Goal: Task Accomplishment & Management: Use online tool/utility

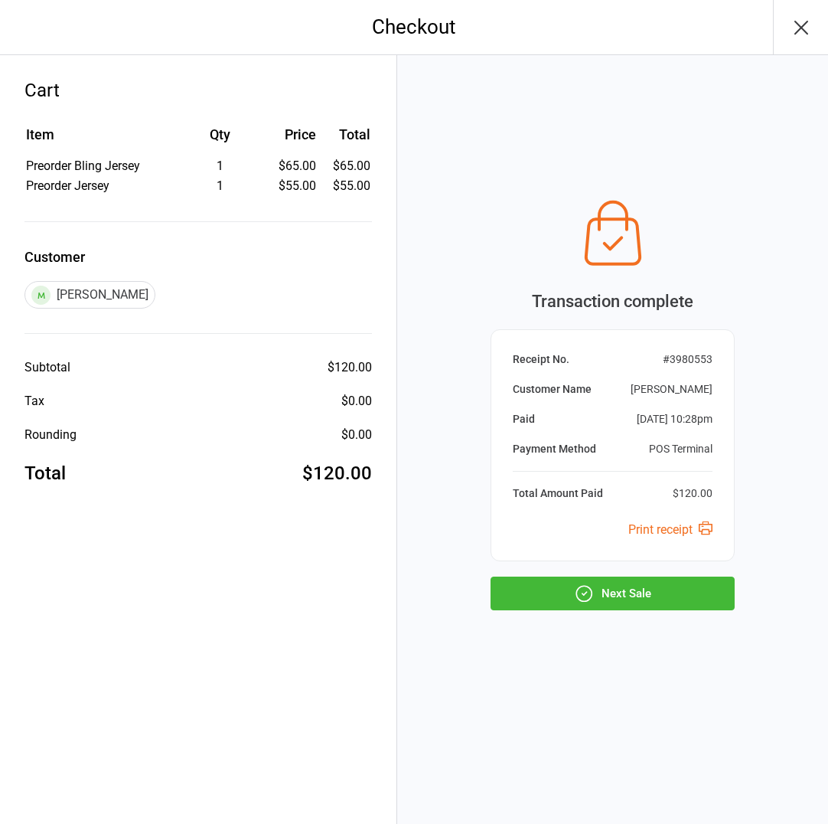
click at [632, 596] on button "Next Sale" at bounding box center [613, 594] width 244 height 34
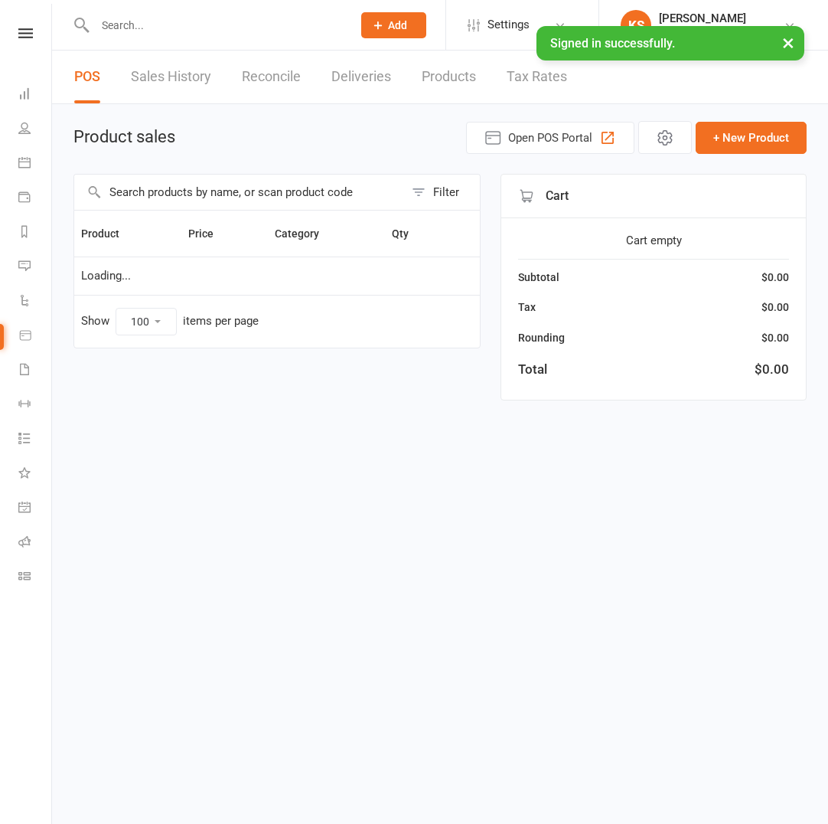
select select "100"
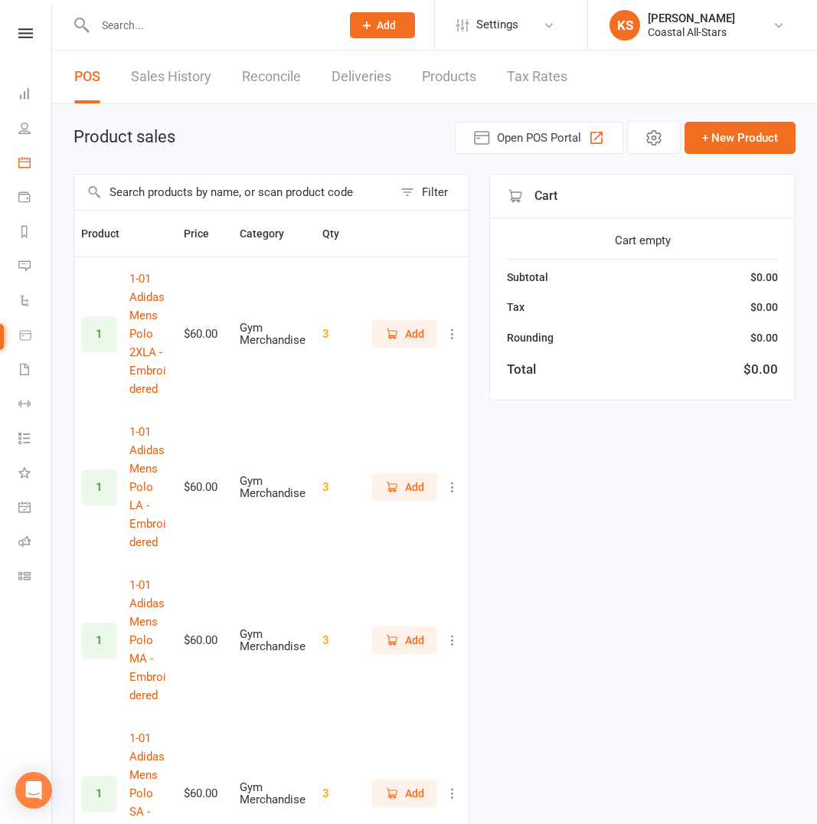
click at [33, 163] on link "Calendar" at bounding box center [35, 164] width 34 height 34
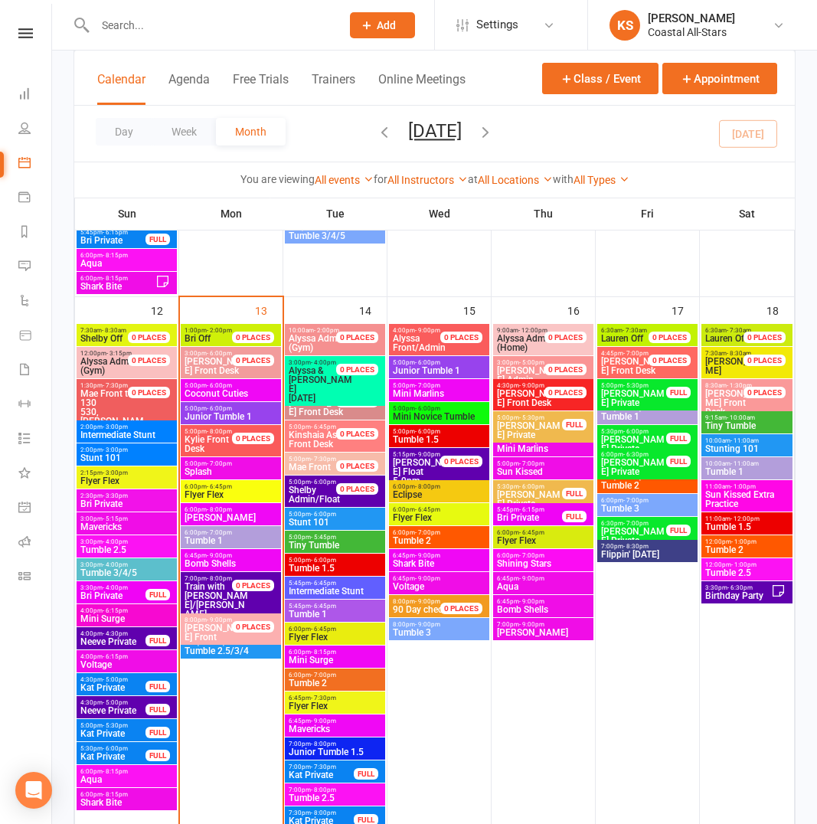
scroll to position [1203, 0]
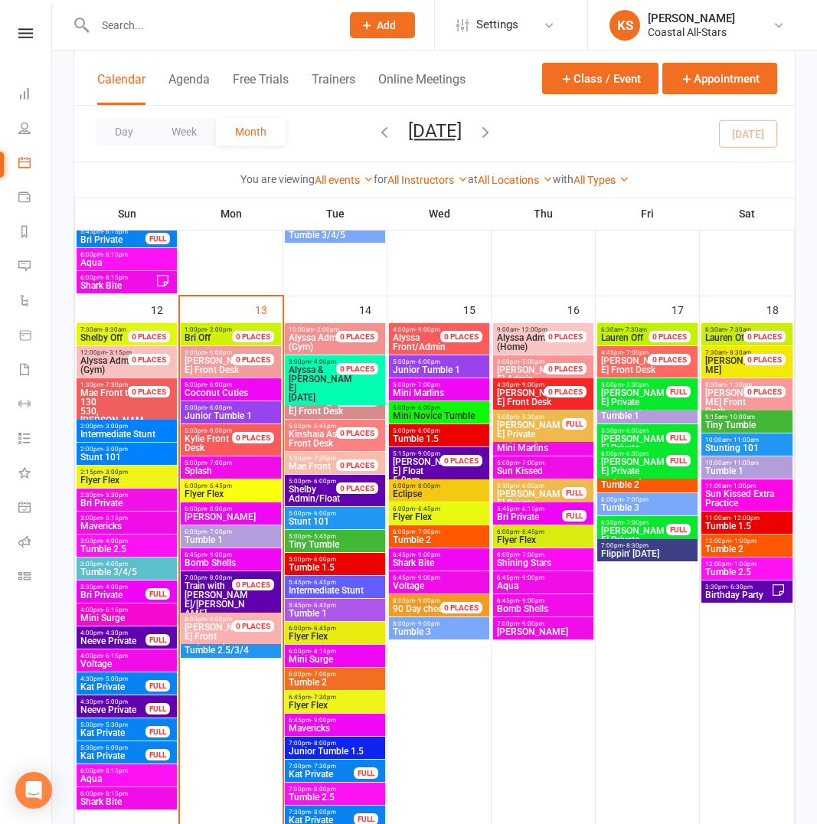
click at [326, 567] on span "Tumble 1.5" at bounding box center [335, 567] width 94 height 9
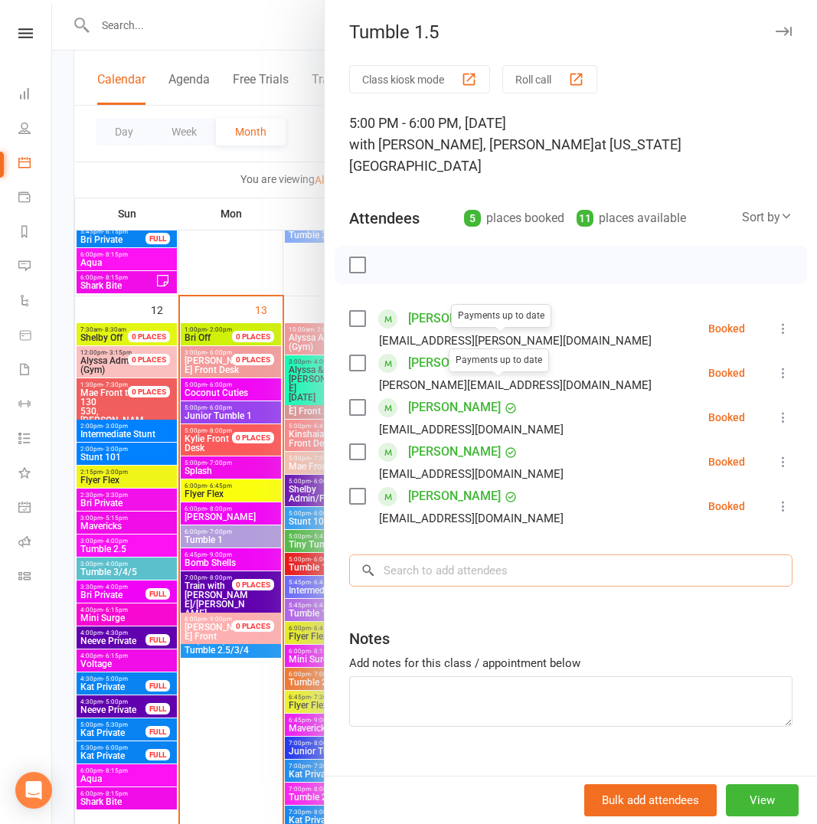
click at [479, 554] on input "search" at bounding box center [570, 570] width 443 height 32
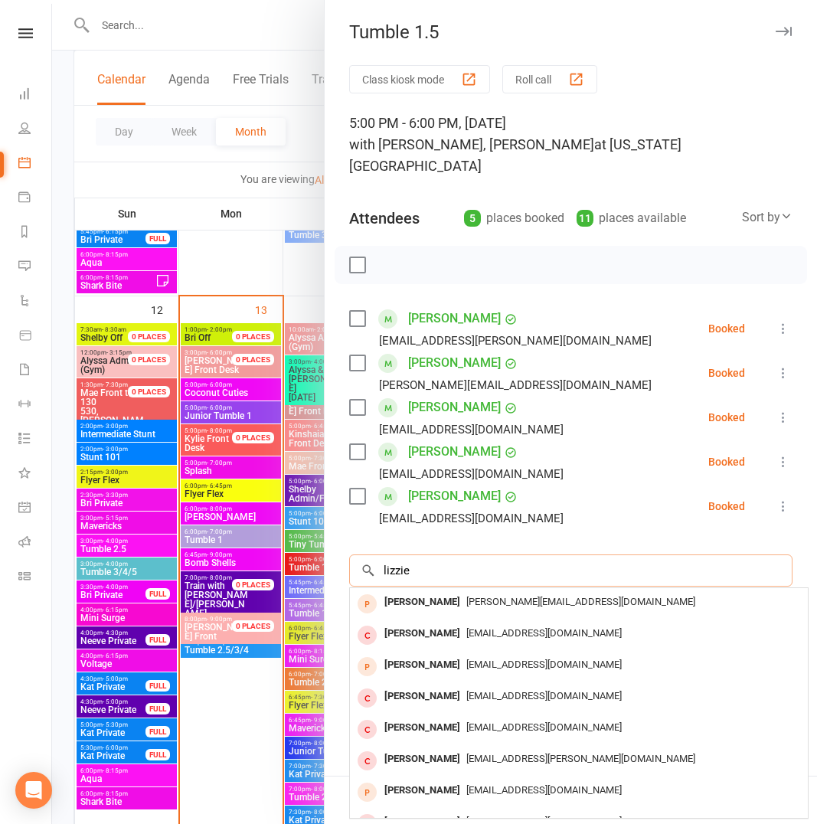
type input "lizzie"
click at [606, 506] on li "Anna Weiner jessduns7275@gmail.com Booked More info Remove Check in Mark absent…" at bounding box center [570, 506] width 443 height 44
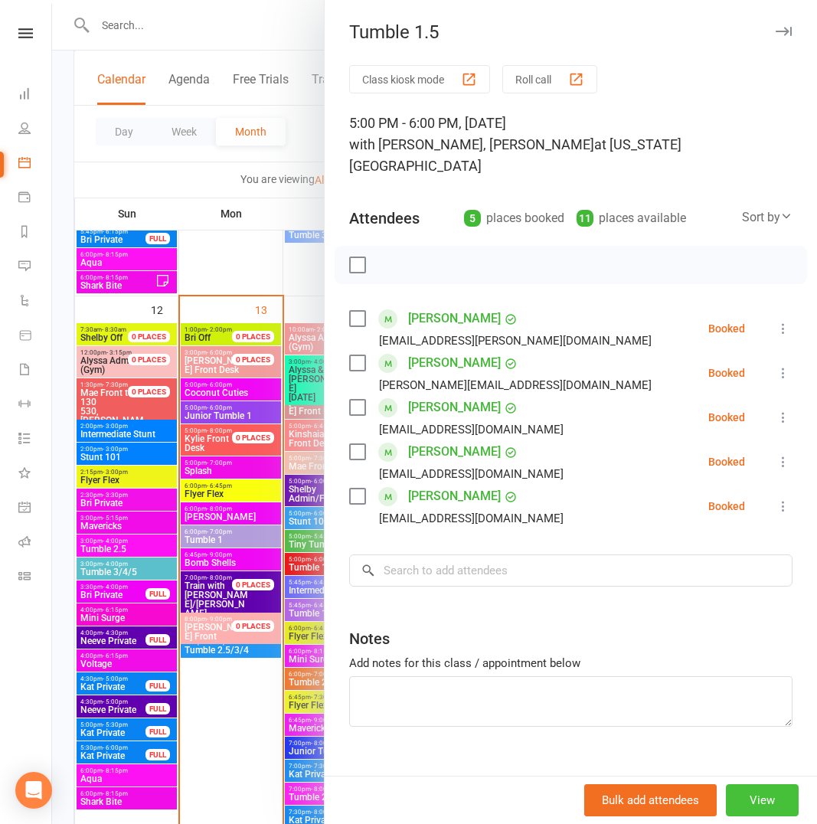
click at [738, 798] on button "View" at bounding box center [762, 800] width 73 height 32
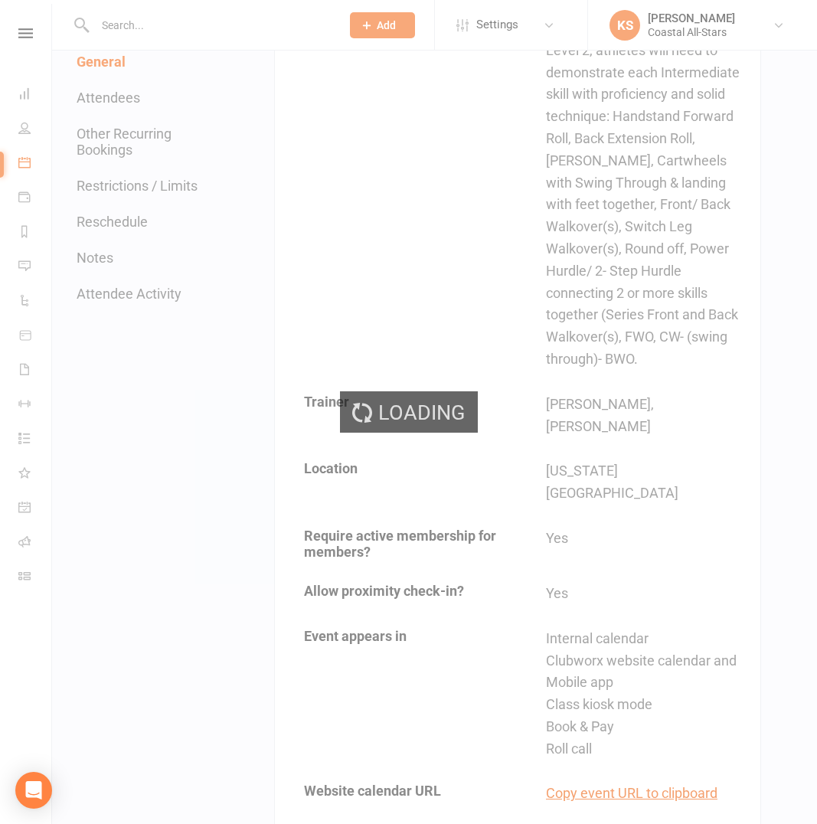
scroll to position [537, 0]
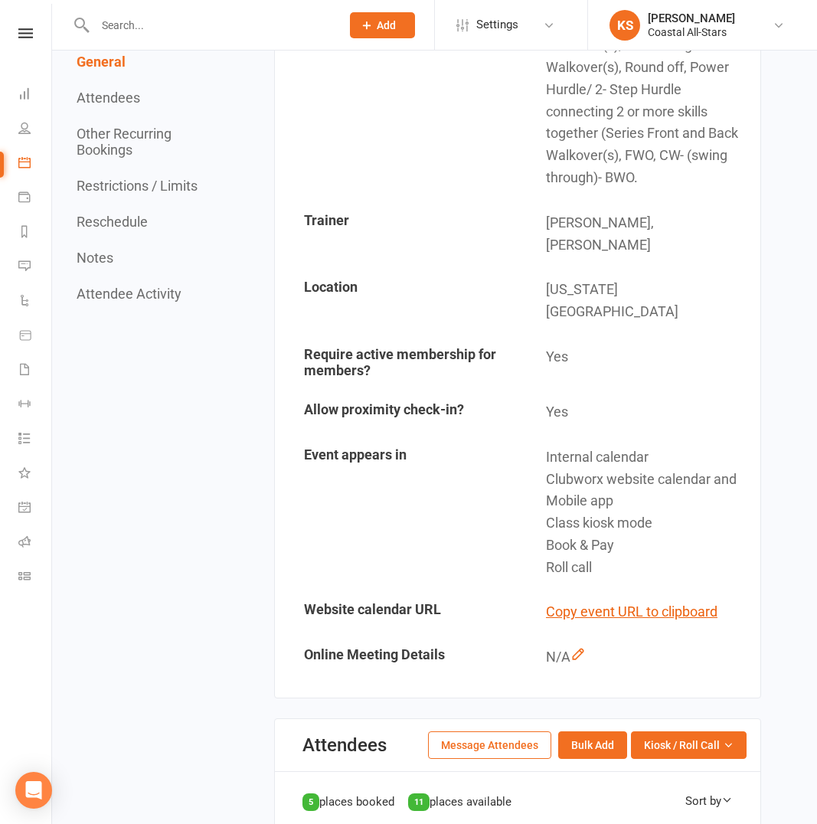
click at [494, 731] on button "Message Attendees" at bounding box center [489, 745] width 123 height 28
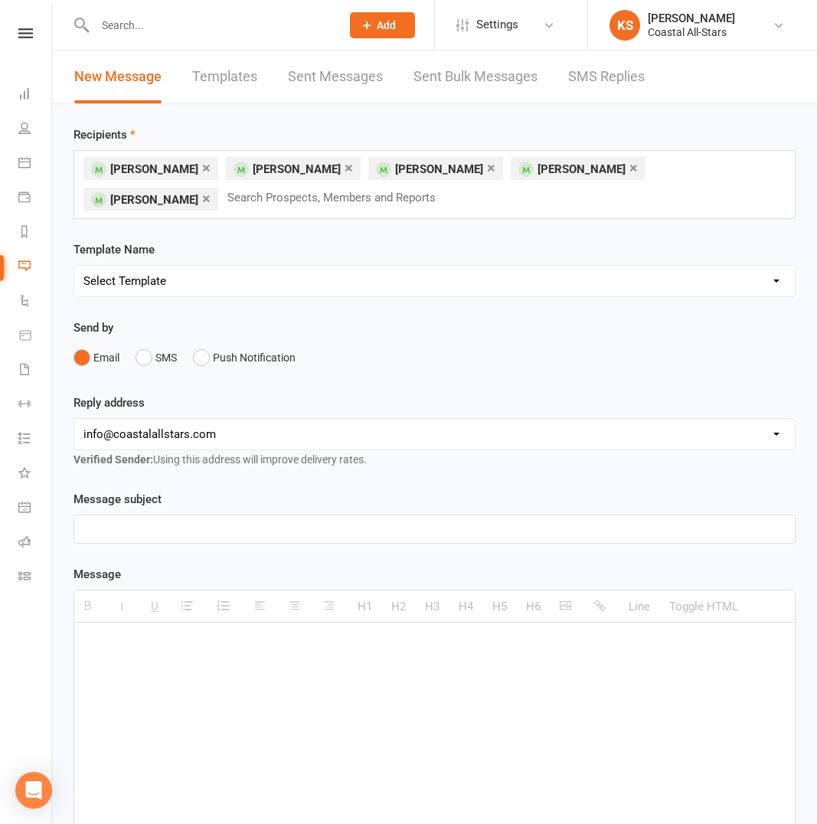
scroll to position [3, 0]
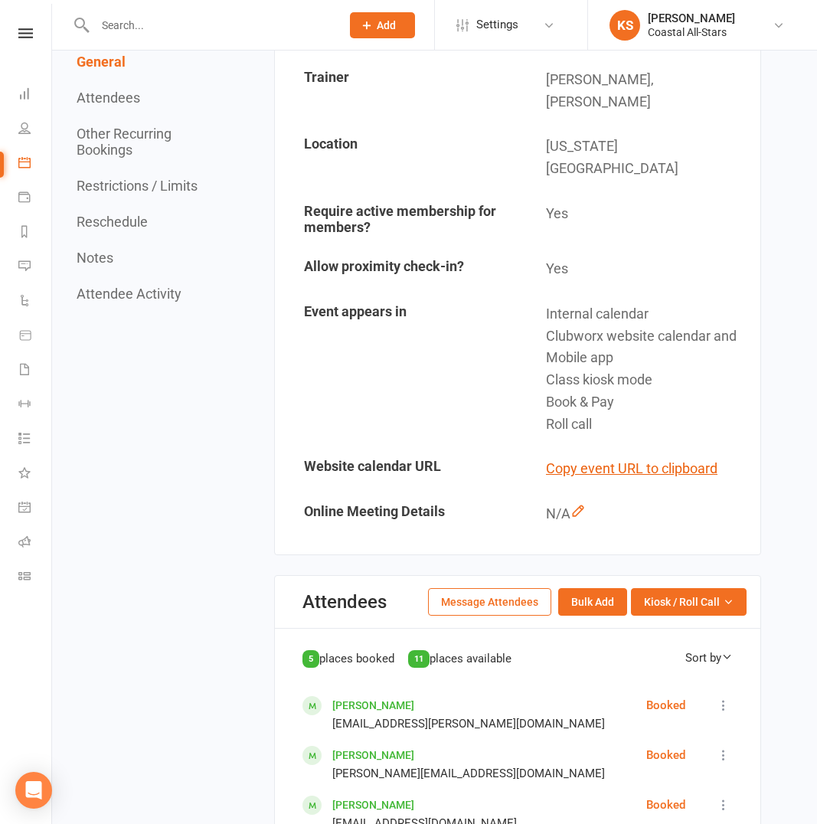
scroll to position [822, 0]
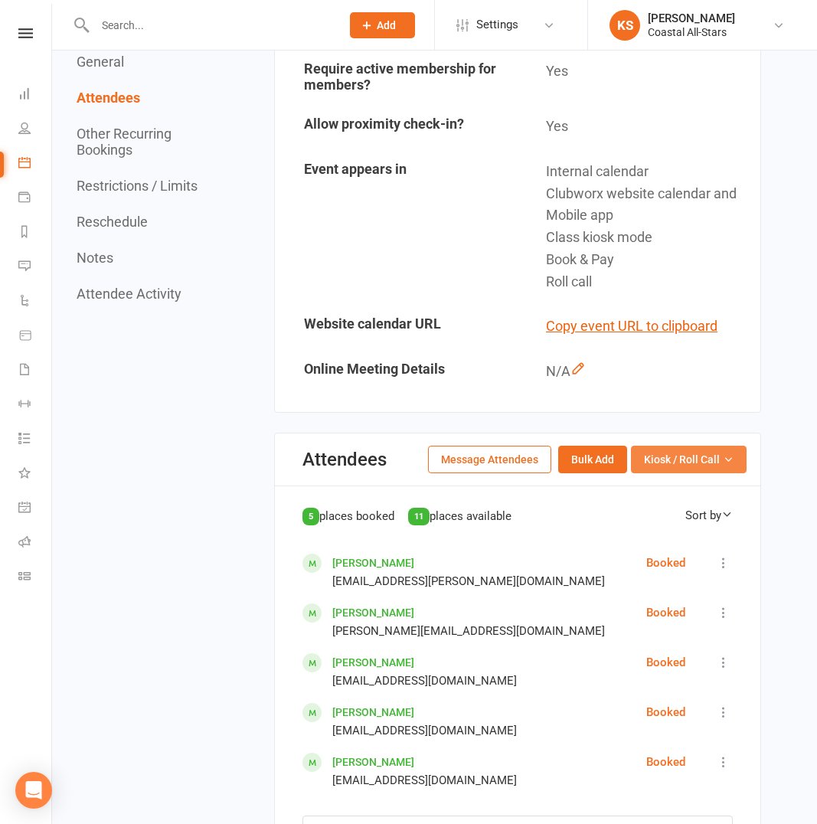
click at [724, 454] on icon "button" at bounding box center [728, 459] width 11 height 11
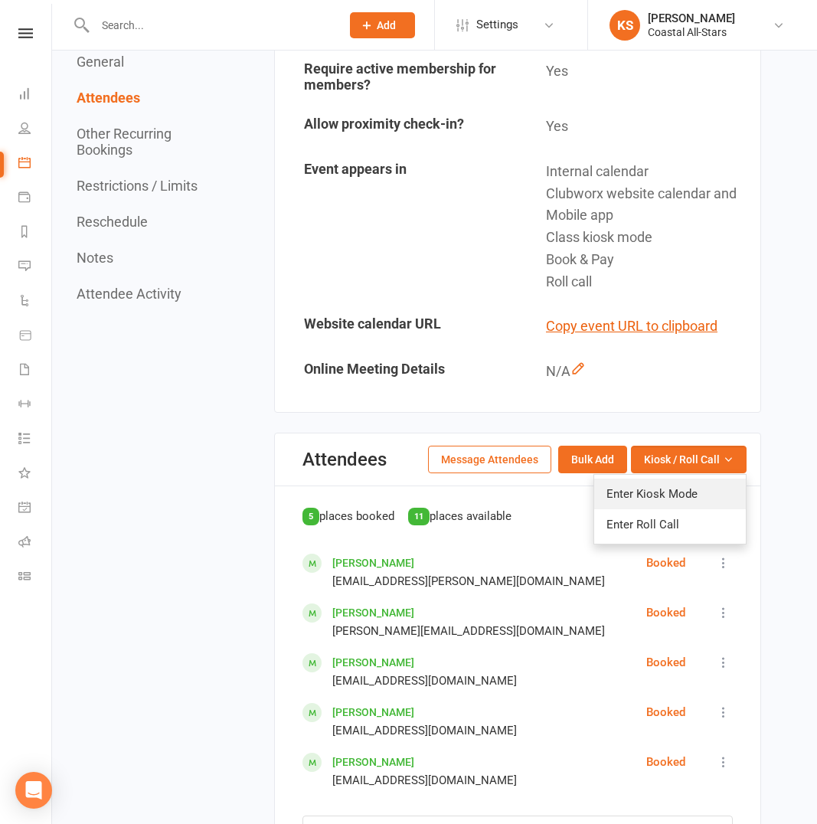
click at [697, 479] on link "Enter Kiosk Mode" at bounding box center [670, 494] width 152 height 31
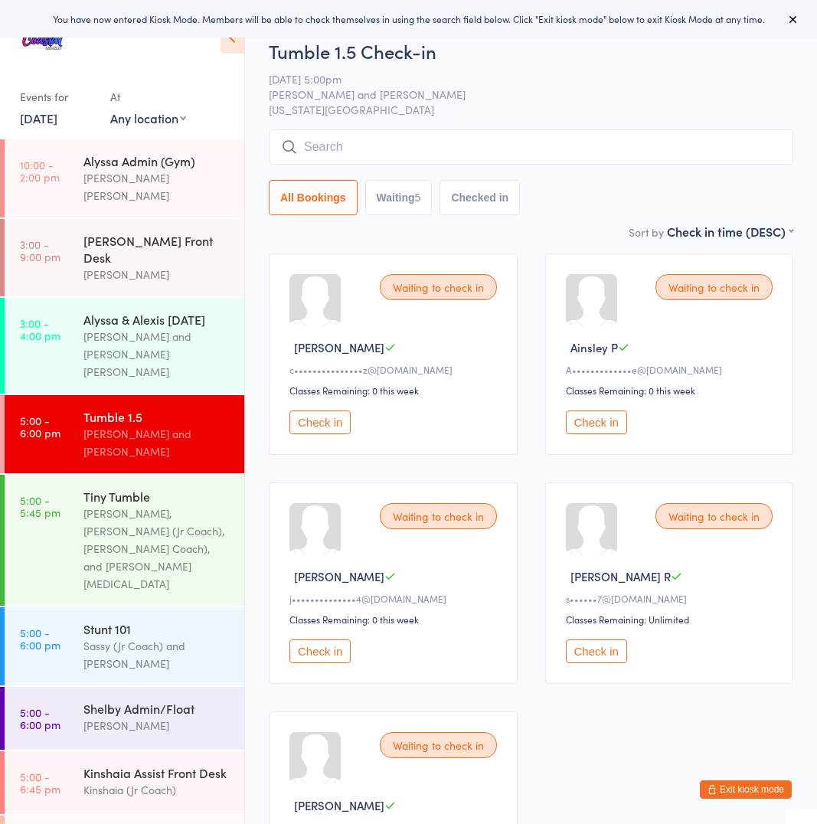
click at [412, 155] on input "search" at bounding box center [531, 146] width 524 height 35
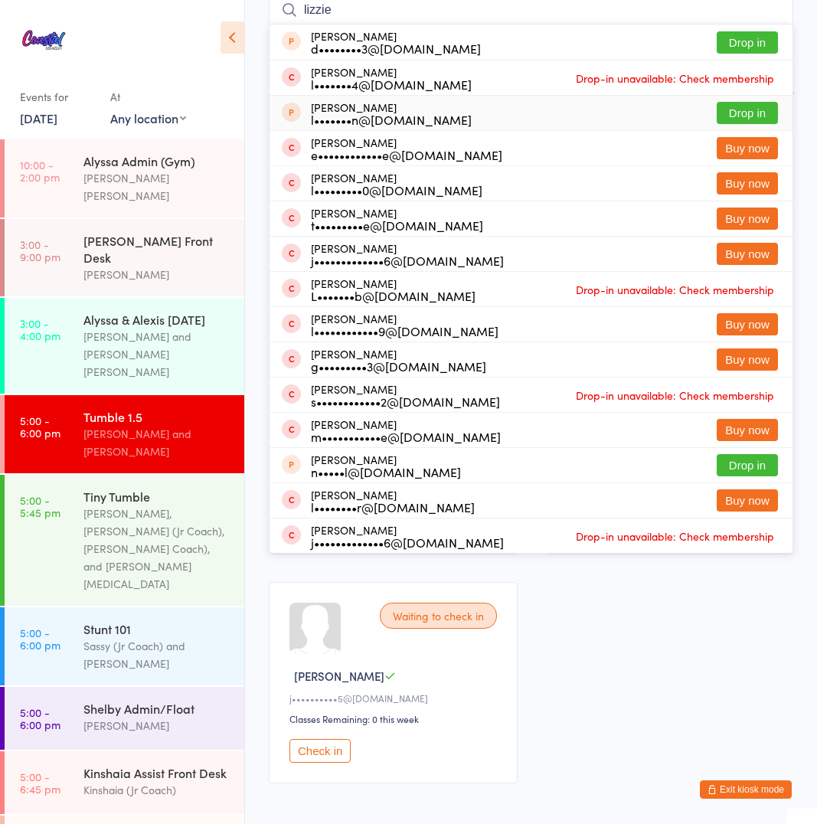
scroll to position [93, 0]
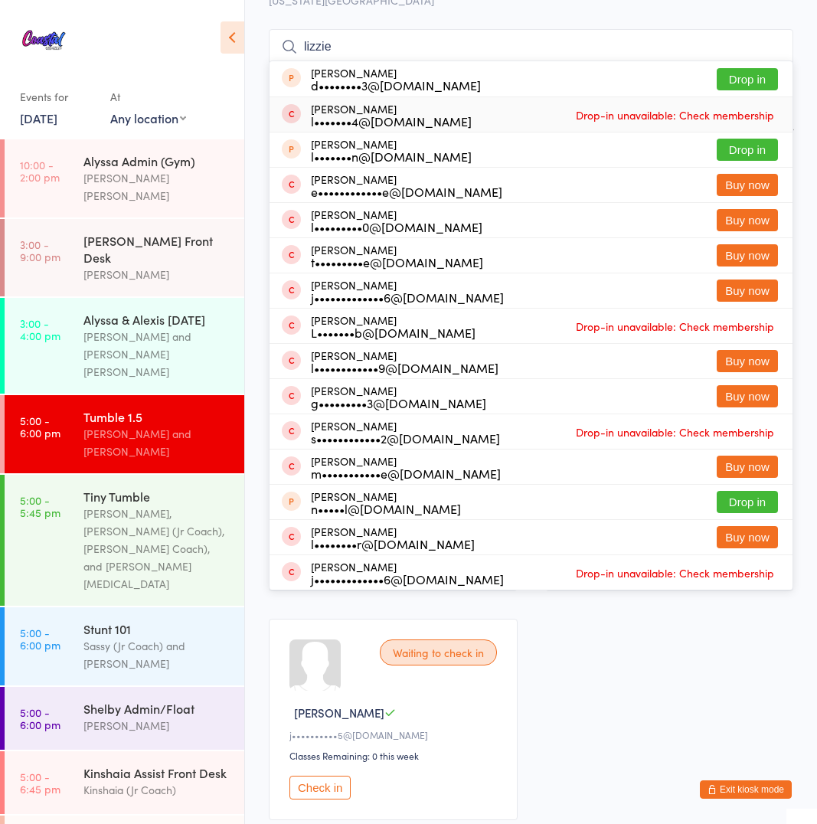
type input "lizzie"
click at [564, 122] on div "Lizzie Carawan l•••••••4@yahoo.com Drop-in unavailable: Check membership" at bounding box center [531, 114] width 523 height 34
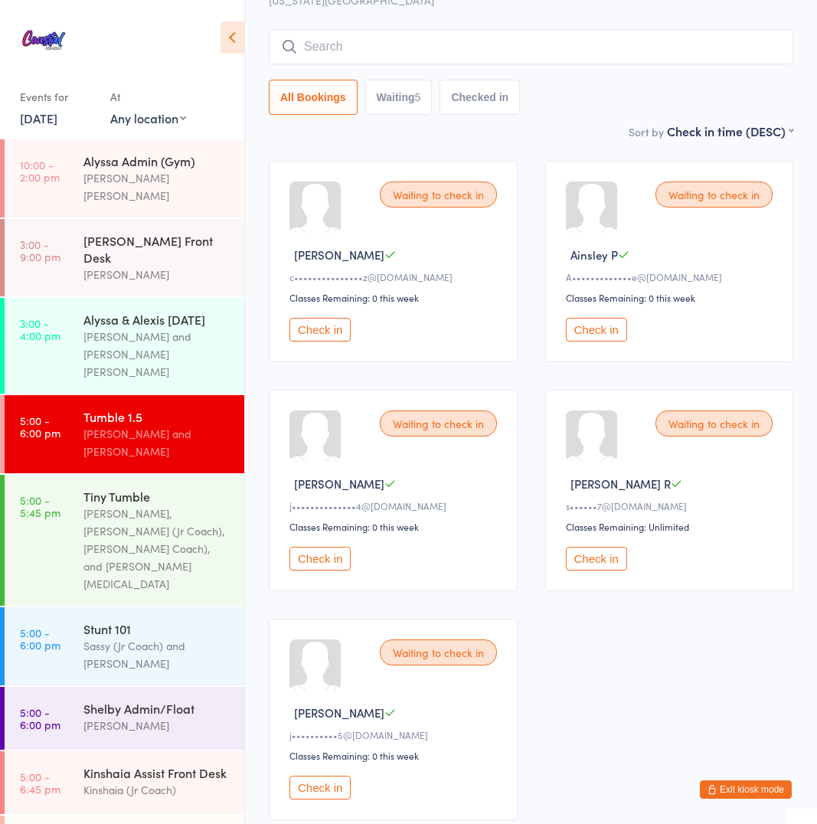
click at [724, 796] on button "Exit kiosk mode" at bounding box center [746, 789] width 92 height 18
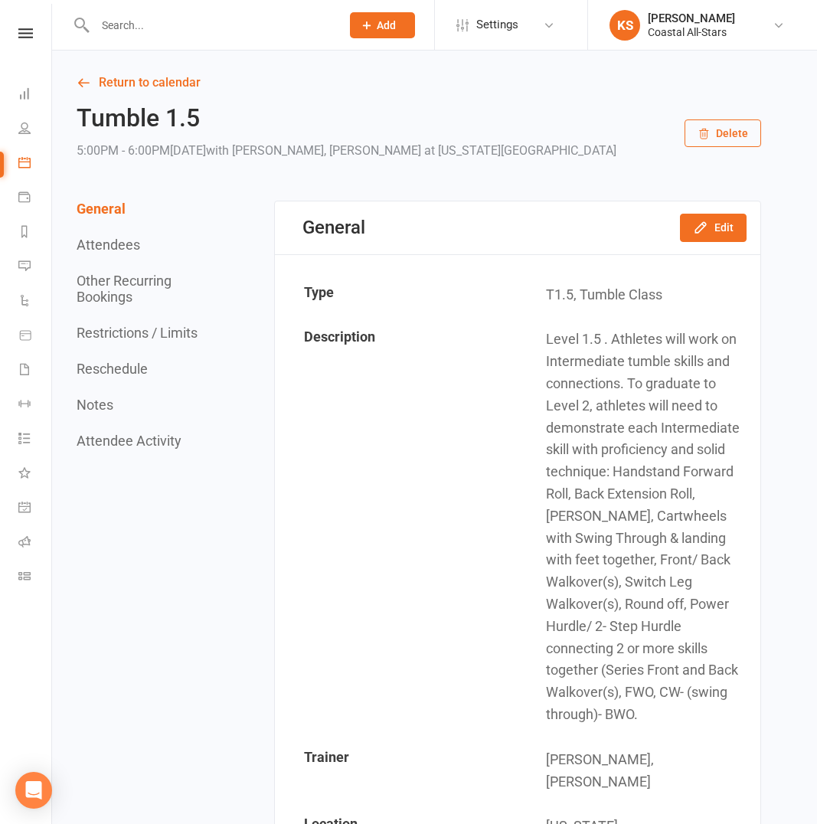
click at [188, 22] on input "text" at bounding box center [210, 25] width 240 height 21
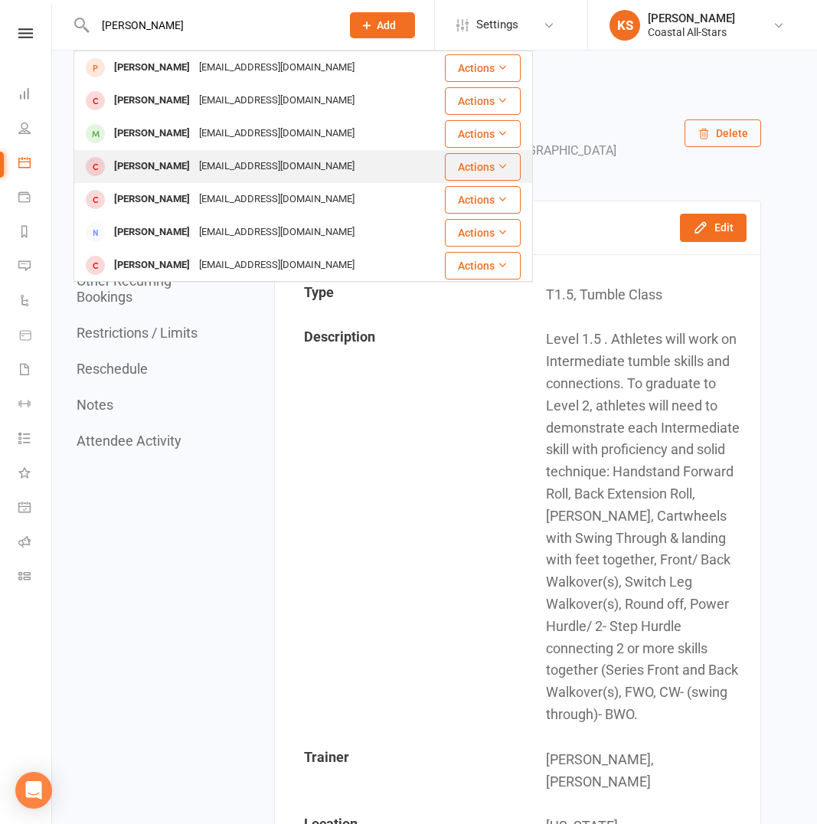
type input "[PERSON_NAME]"
click at [214, 164] on div "[EMAIL_ADDRESS][DOMAIN_NAME]" at bounding box center [276, 166] width 165 height 22
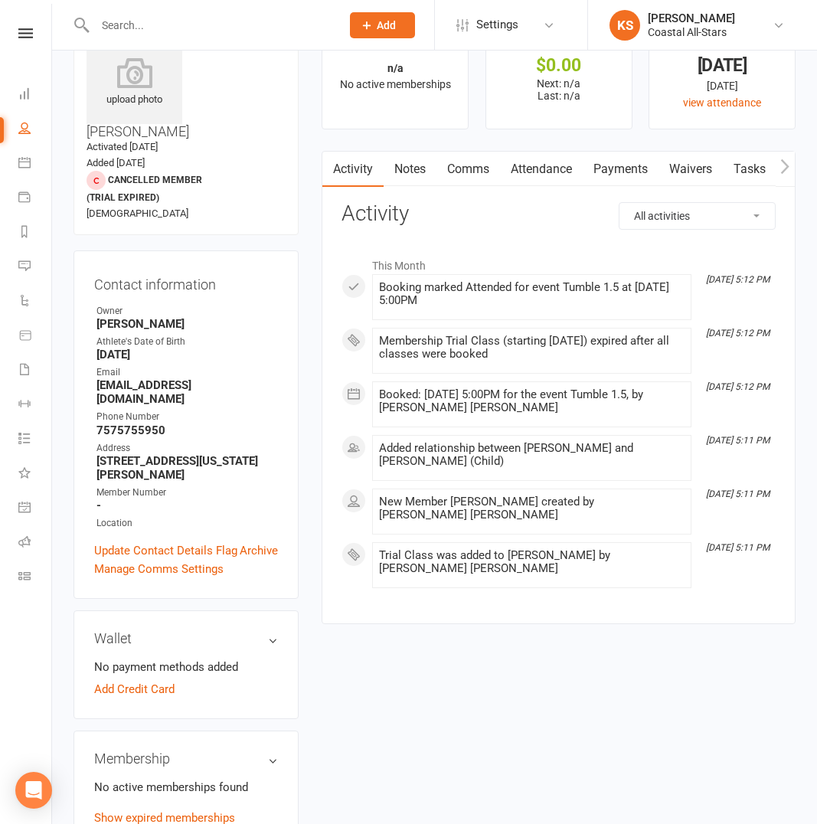
scroll to position [132, 0]
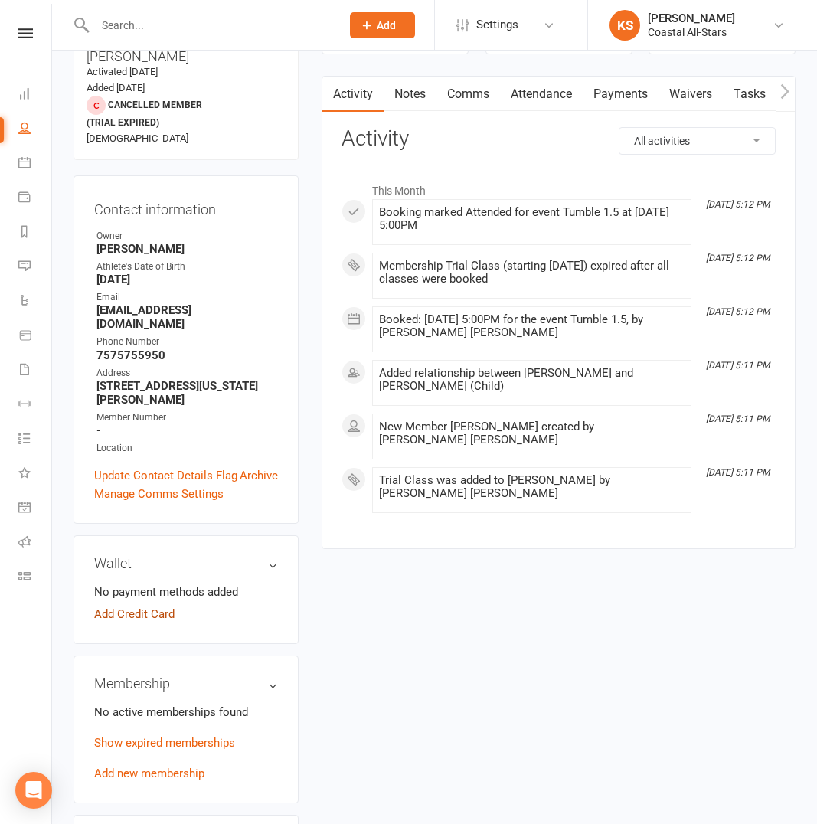
click at [150, 605] on link "Add Credit Card" at bounding box center [134, 614] width 80 height 18
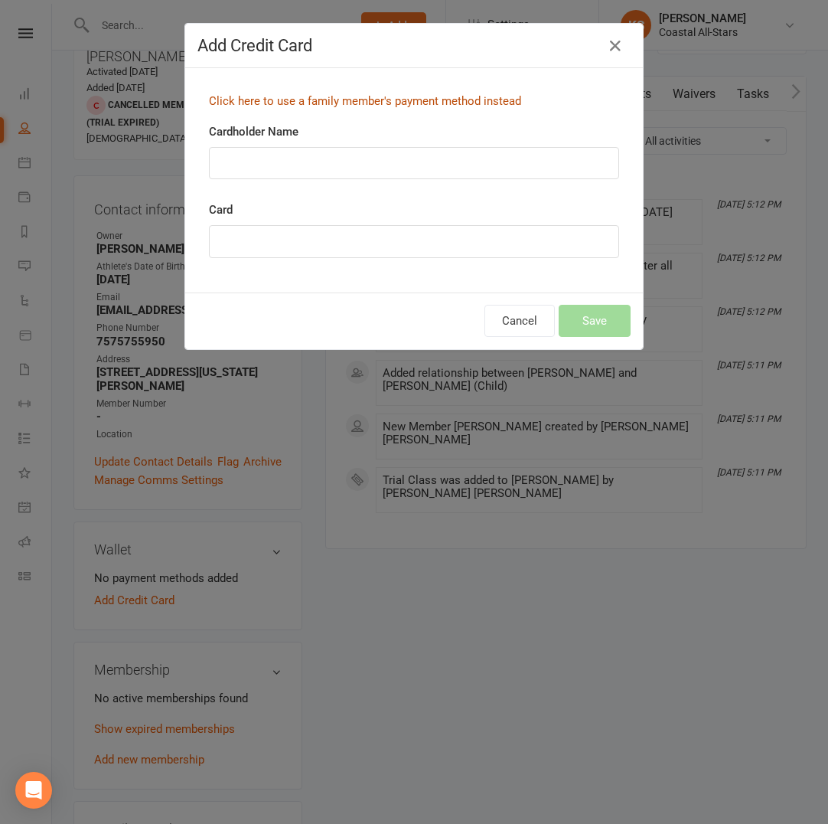
click at [439, 101] on link "Click here to use a family member's payment method instead" at bounding box center [365, 101] width 312 height 14
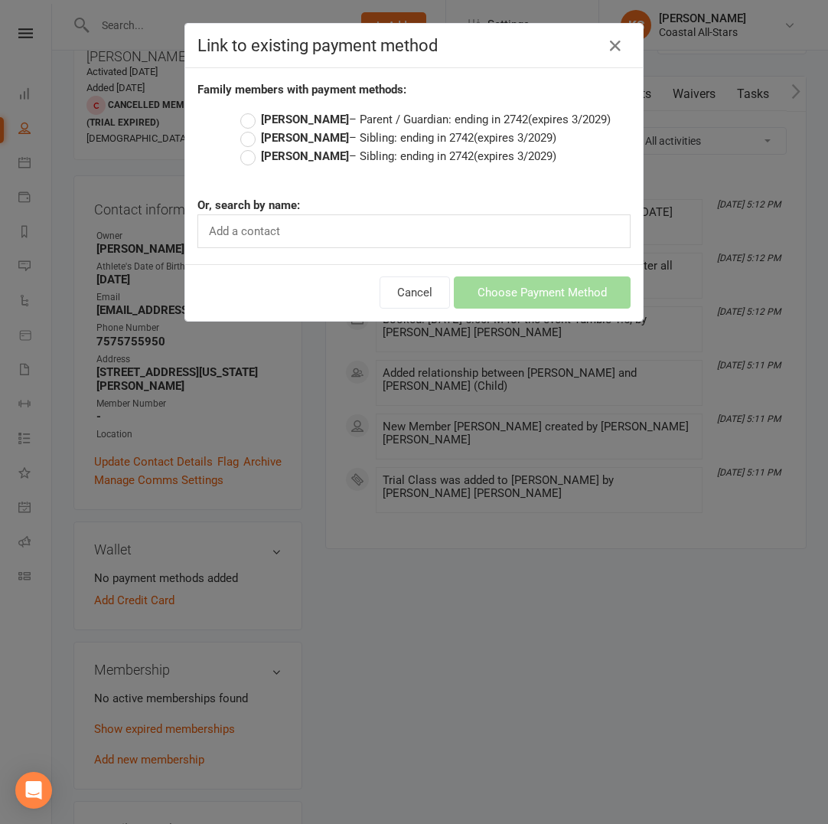
click at [240, 118] on label "Lauren Carawan – Parent / Guardian: ending in 2742 (expires 3/2029)" at bounding box center [425, 119] width 371 height 18
click at [240, 110] on input "Lauren Carawan – Parent / Guardian: ending in 2742 (expires 3/2029)" at bounding box center [245, 110] width 10 height 0
click at [540, 298] on button "Choose Payment Method" at bounding box center [542, 292] width 177 height 32
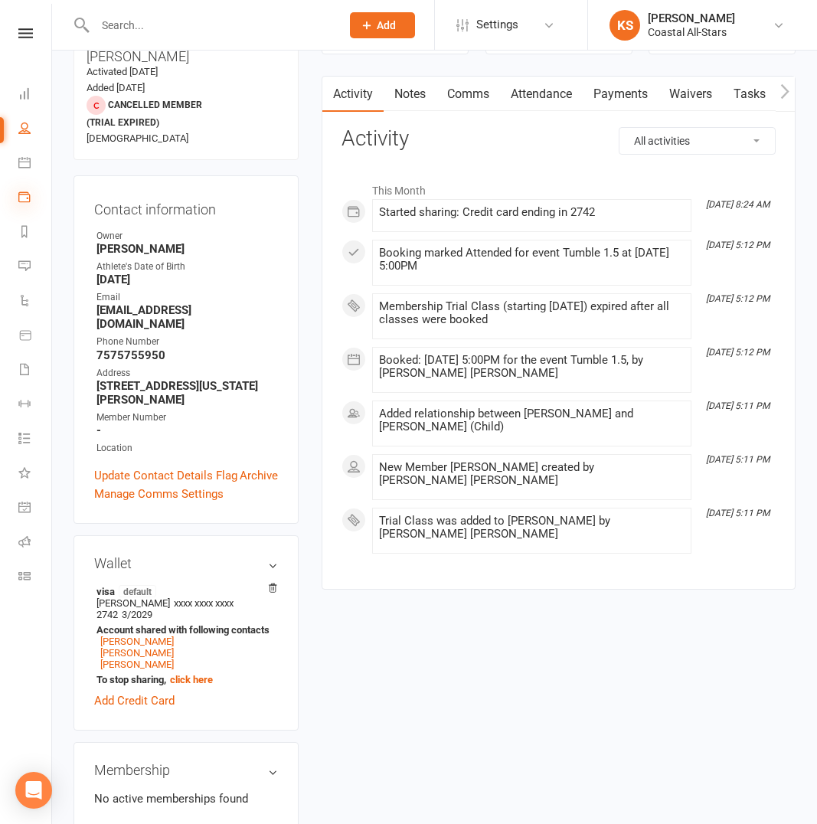
click at [26, 191] on icon at bounding box center [24, 197] width 12 height 12
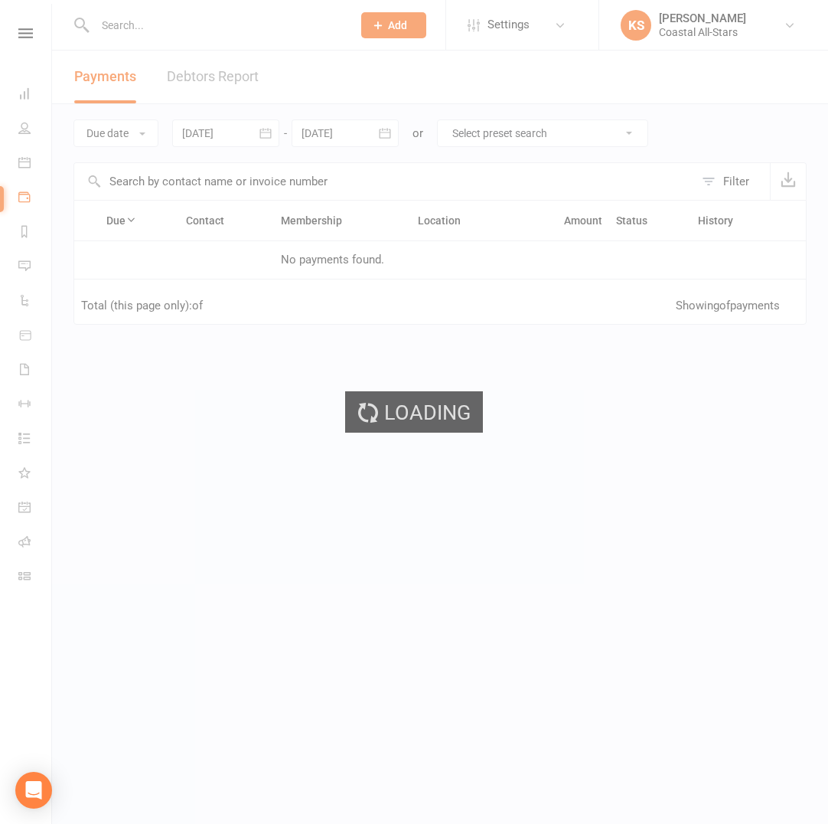
click at [26, 152] on ui-view "Prospect Member Non-attending contact Class / event Appointment Grading event T…" at bounding box center [414, 263] width 828 height 518
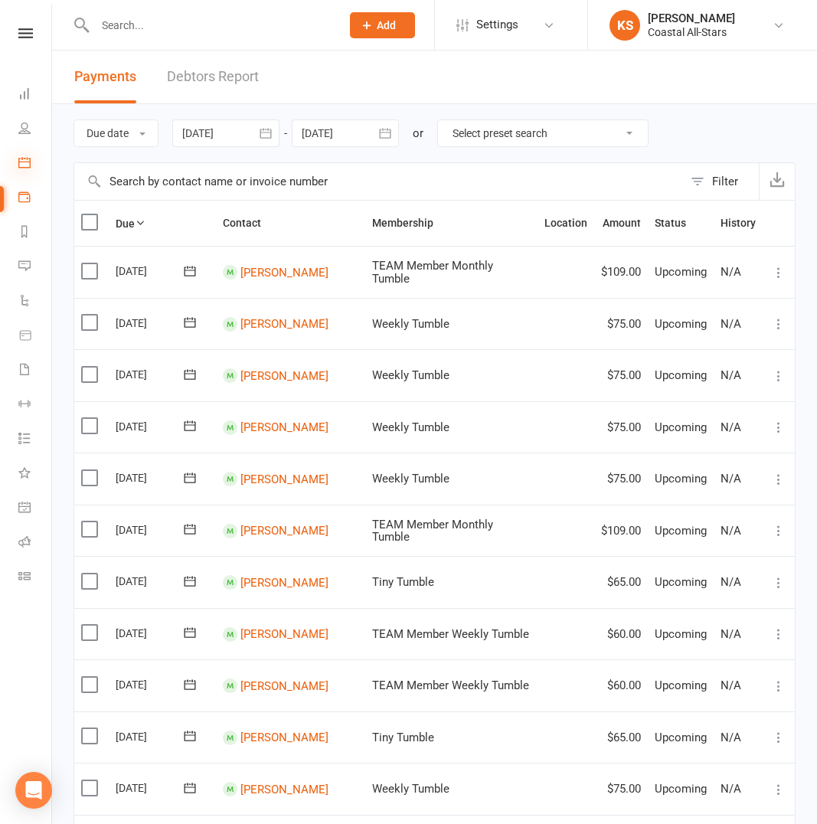
click at [25, 167] on icon at bounding box center [24, 162] width 12 height 12
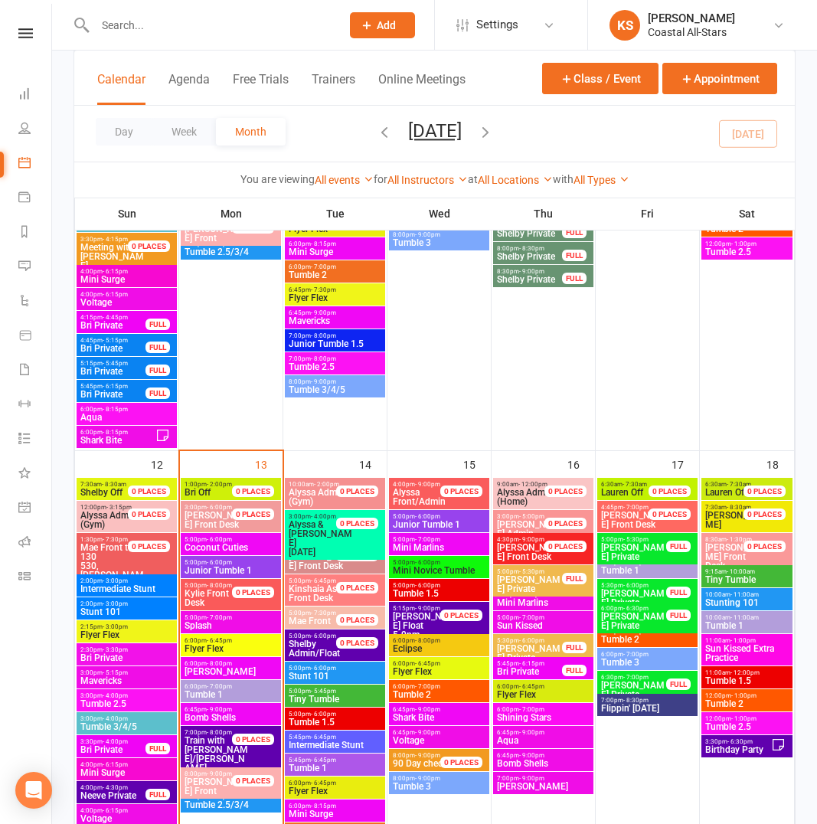
scroll to position [1254, 0]
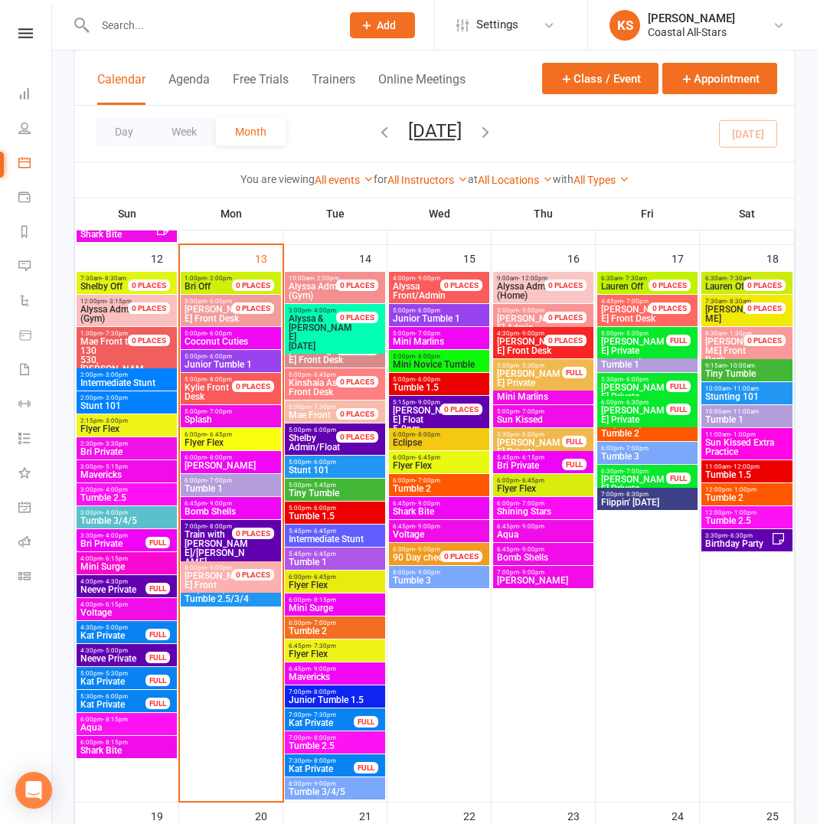
click at [330, 517] on span "Tumble 1.5" at bounding box center [335, 515] width 94 height 9
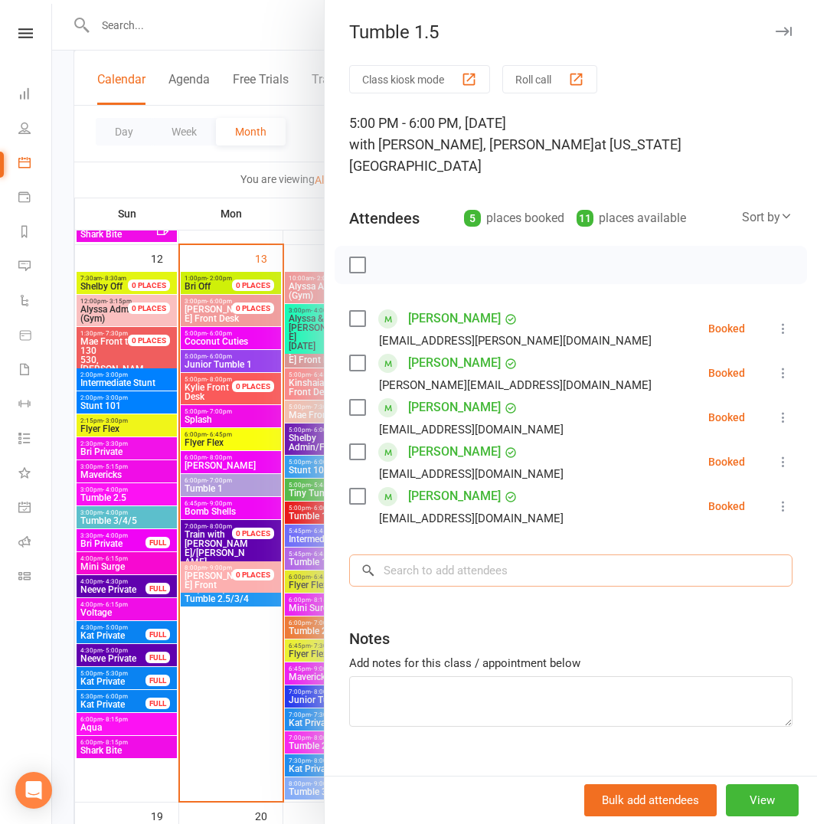
click at [441, 554] on input "search" at bounding box center [570, 570] width 443 height 32
click at [727, 793] on button "View" at bounding box center [762, 800] width 73 height 32
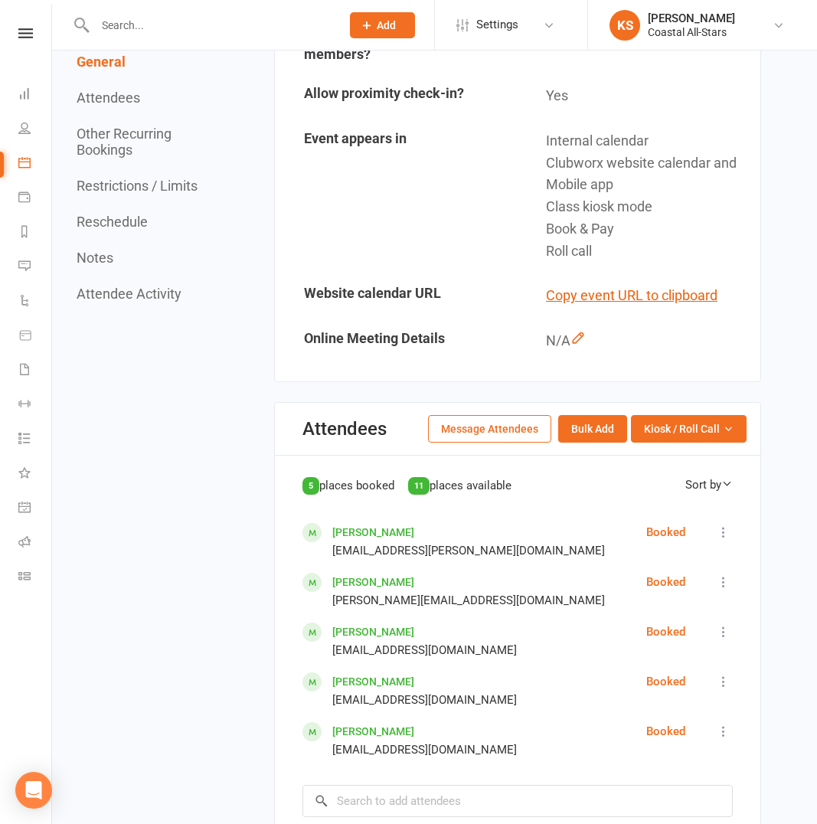
scroll to position [854, 0]
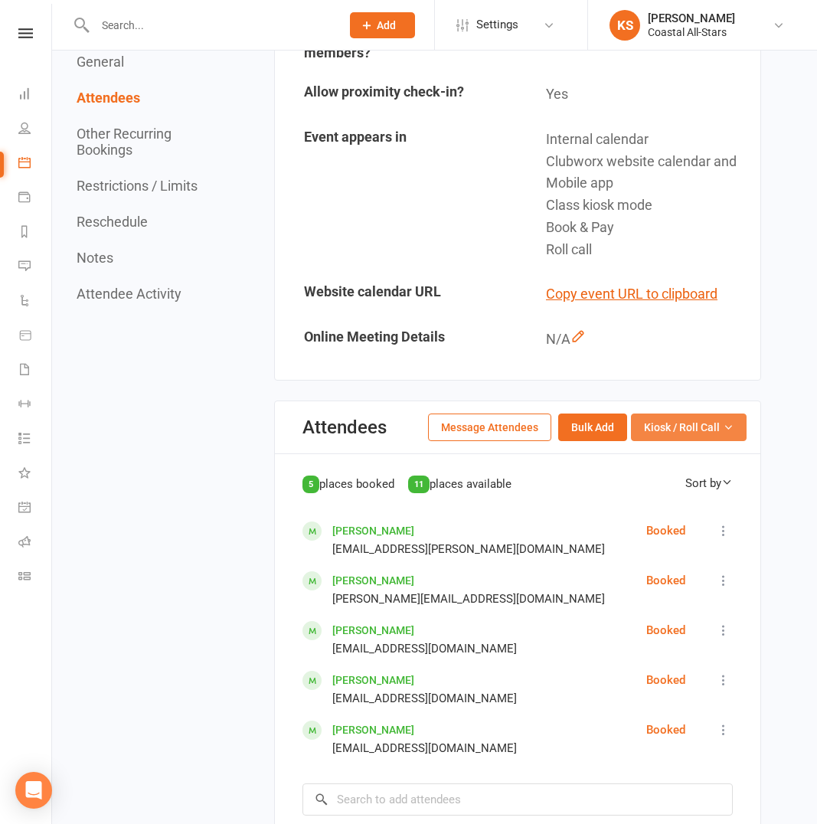
click at [669, 419] on span "Kiosk / Roll Call" at bounding box center [682, 427] width 76 height 17
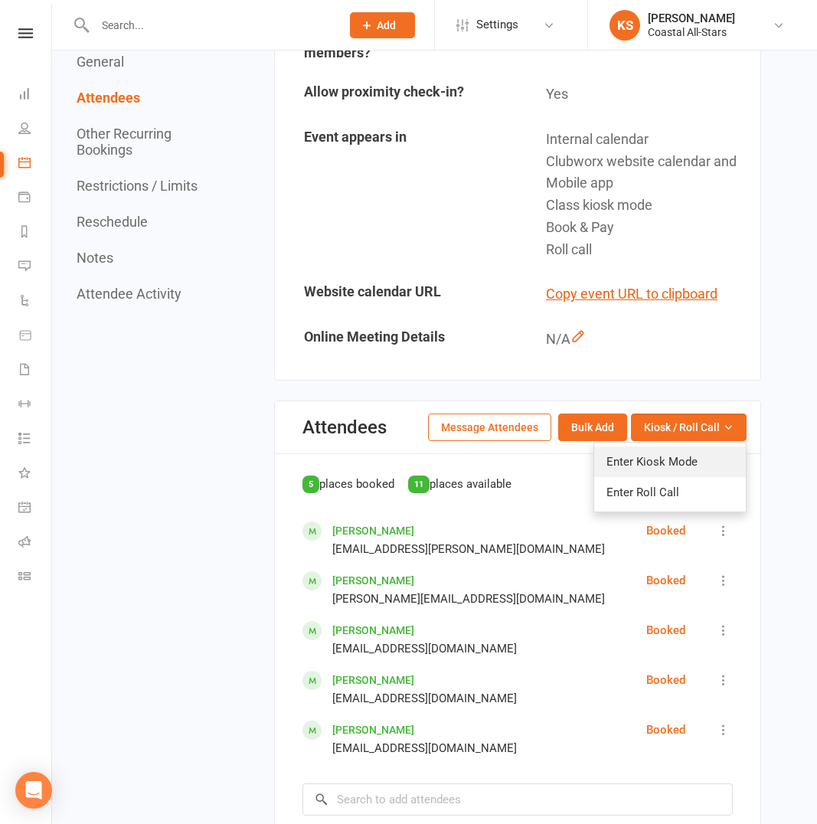
click at [671, 446] on link "Enter Kiosk Mode" at bounding box center [670, 461] width 152 height 31
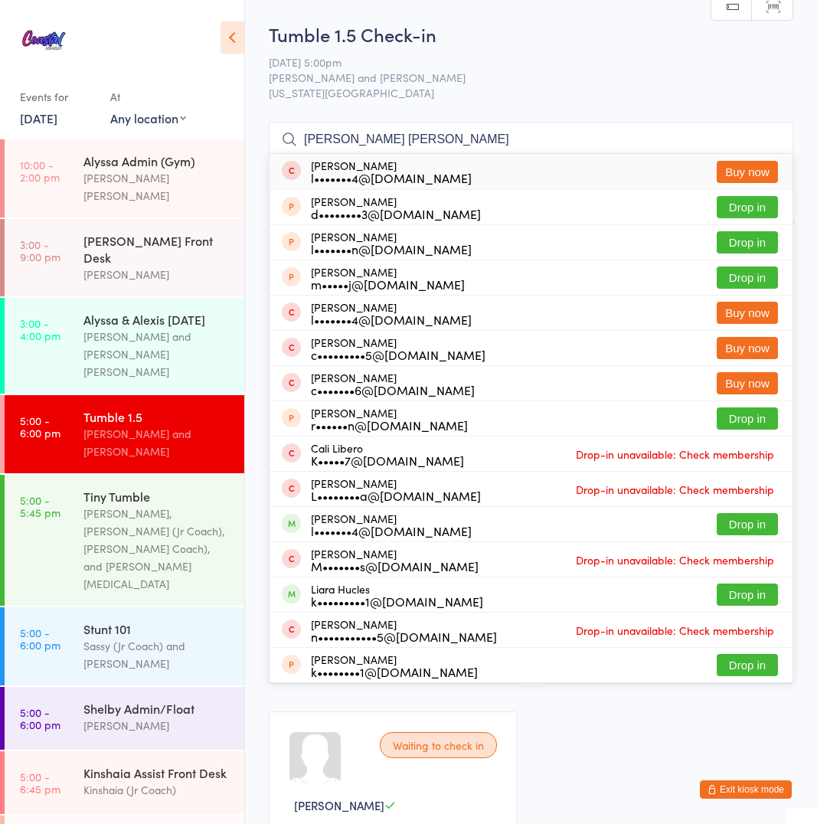
type input "[PERSON_NAME] [PERSON_NAME]"
click at [743, 184] on div "[PERSON_NAME] l•••••••4@[DOMAIN_NAME] Buy now" at bounding box center [531, 171] width 523 height 35
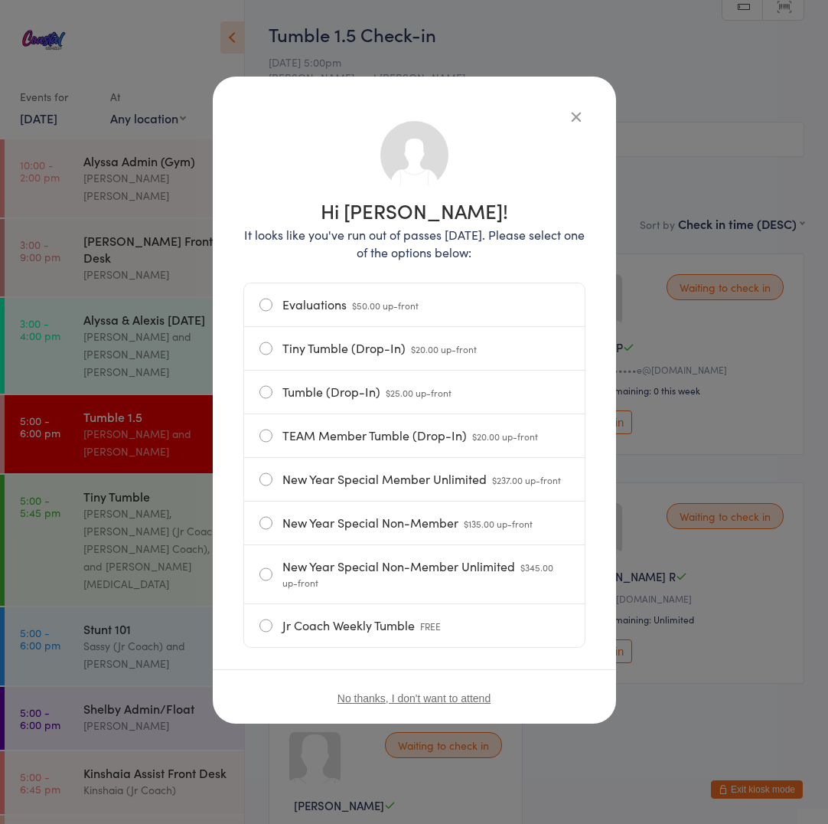
click at [268, 406] on label "Tumble (Drop-In) $25.00 up-front" at bounding box center [415, 392] width 310 height 43
click at [0, 0] on input "Tumble (Drop-In) $25.00 up-front" at bounding box center [0, 0] width 0 height 0
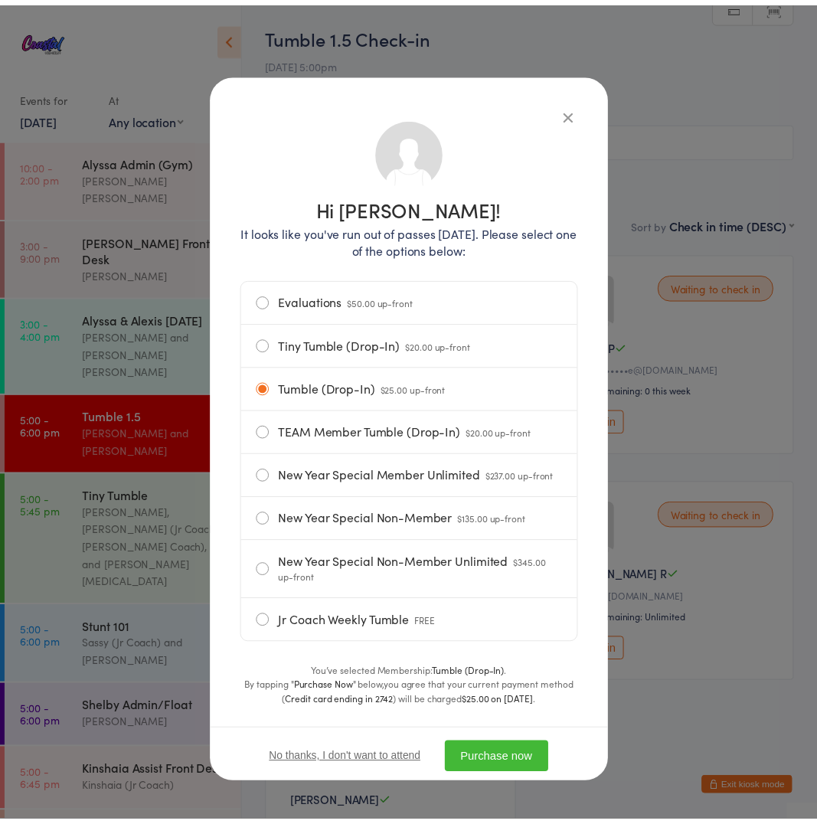
scroll to position [10, 0]
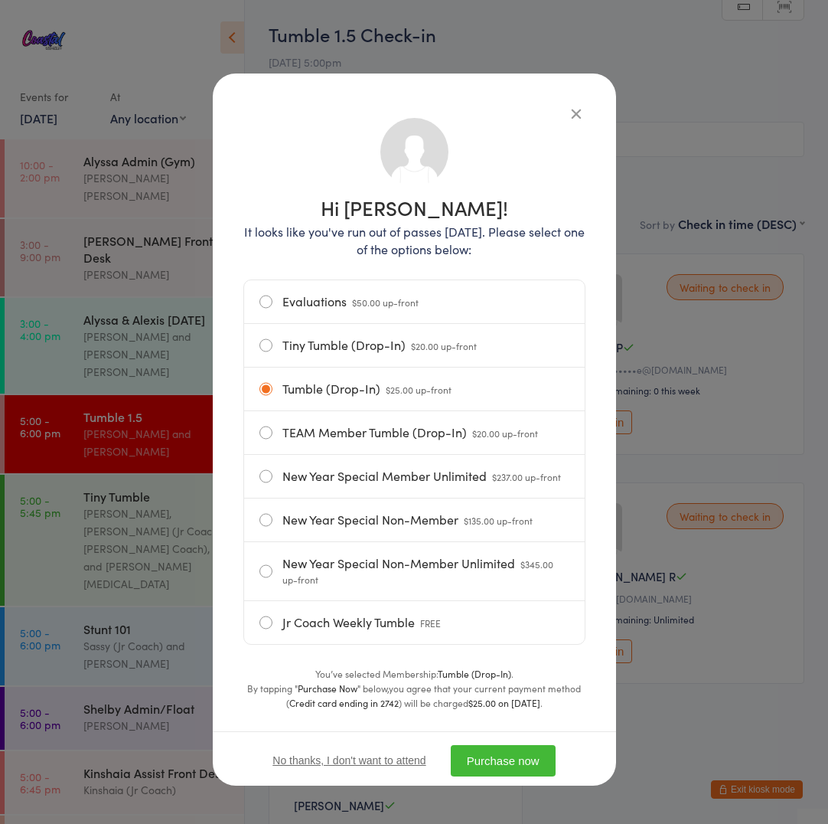
click at [491, 757] on button "Purchase now" at bounding box center [503, 760] width 105 height 31
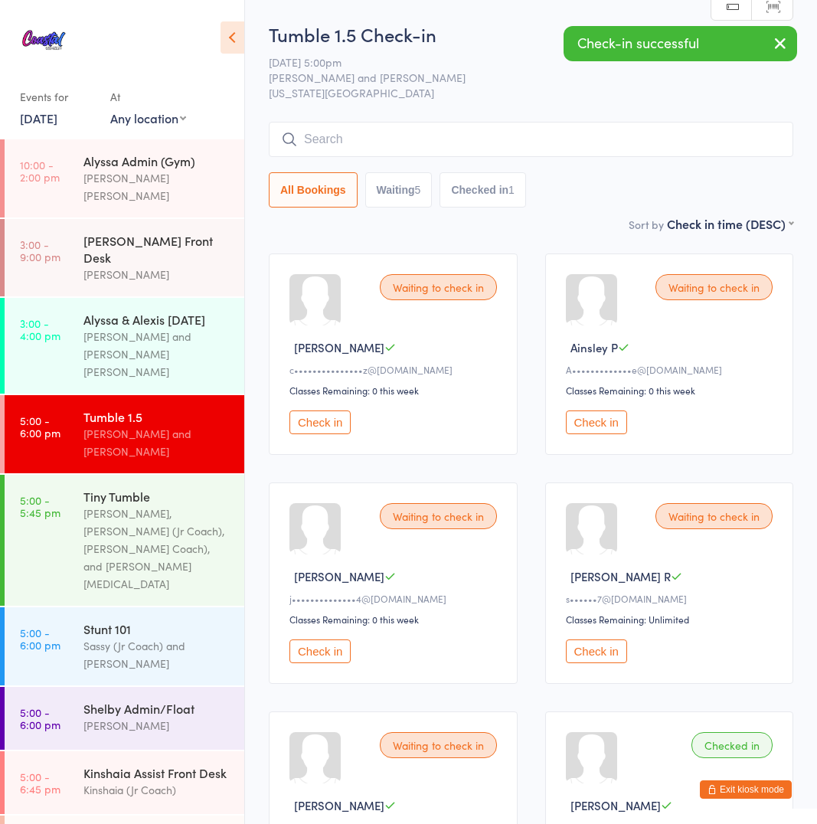
scroll to position [191, 0]
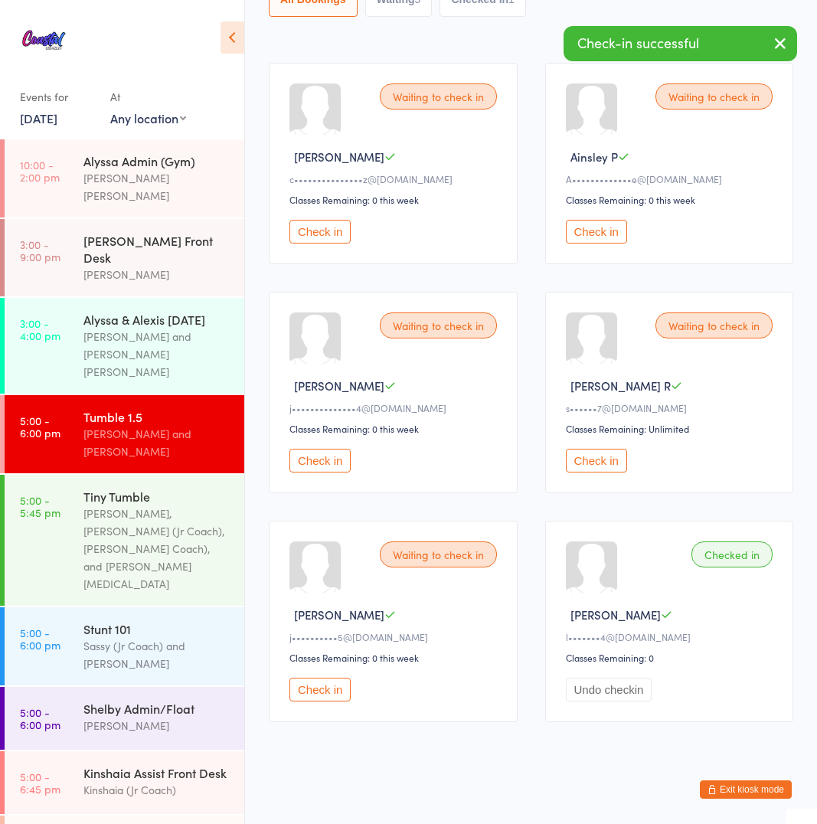
click at [621, 688] on button "Undo checkin" at bounding box center [609, 690] width 87 height 24
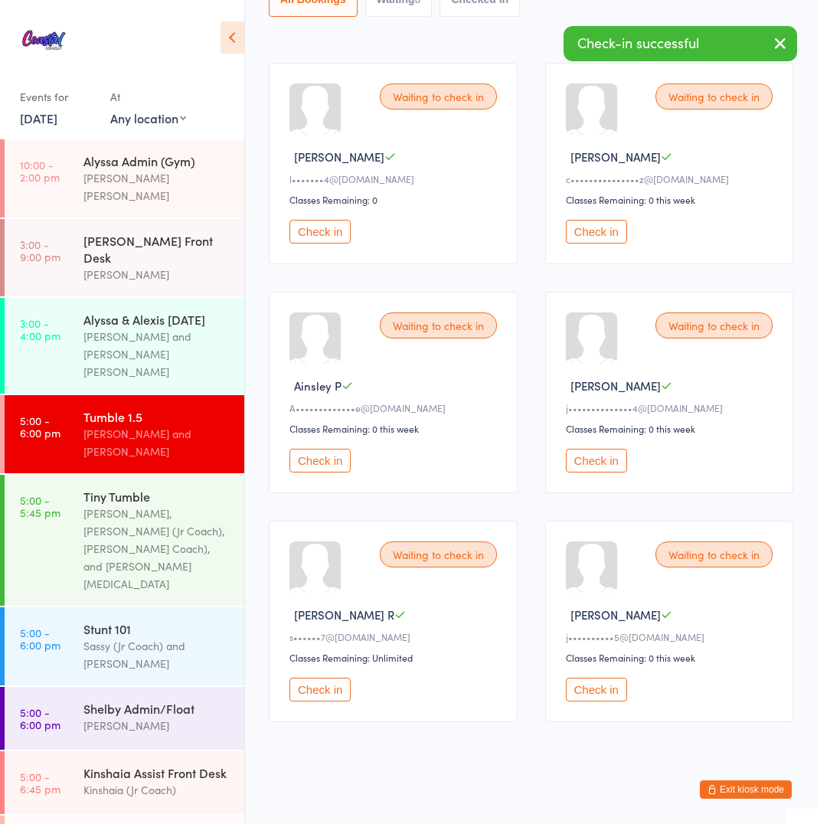
scroll to position [0, 0]
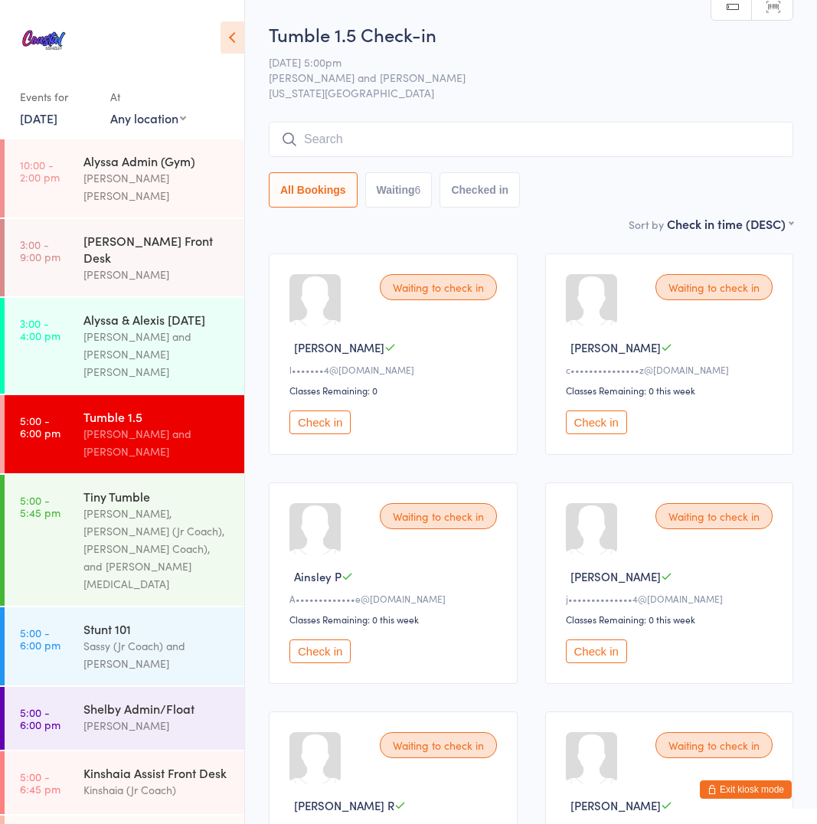
click at [764, 783] on button "Exit kiosk mode" at bounding box center [746, 789] width 92 height 18
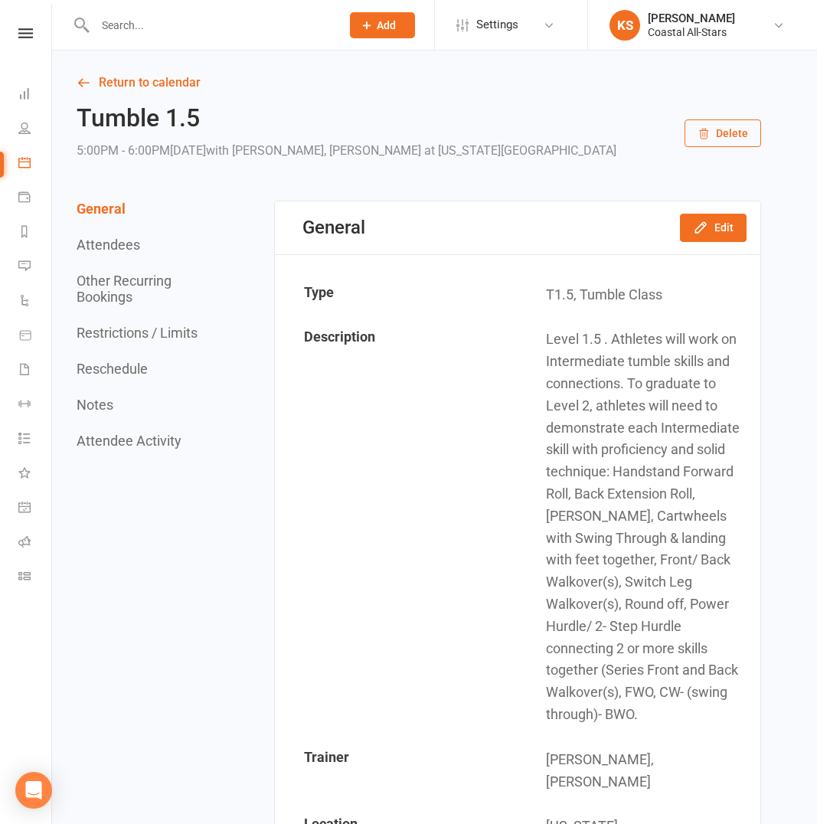
click at [160, 26] on input "text" at bounding box center [210, 25] width 240 height 21
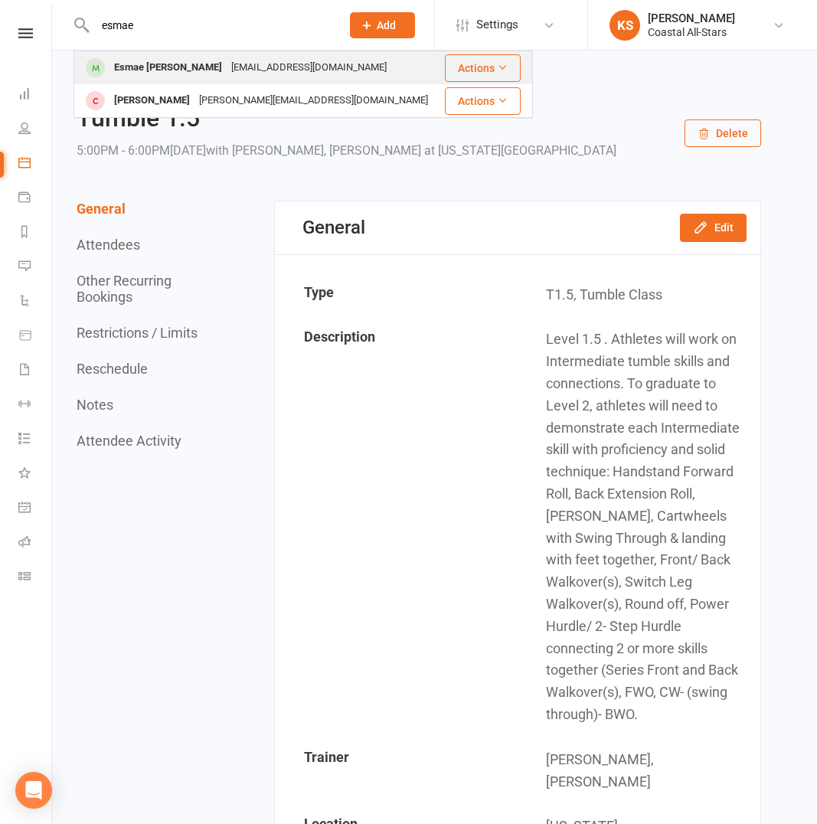
type input "esmae"
click at [158, 69] on div "Esmae [PERSON_NAME]" at bounding box center [167, 68] width 117 height 22
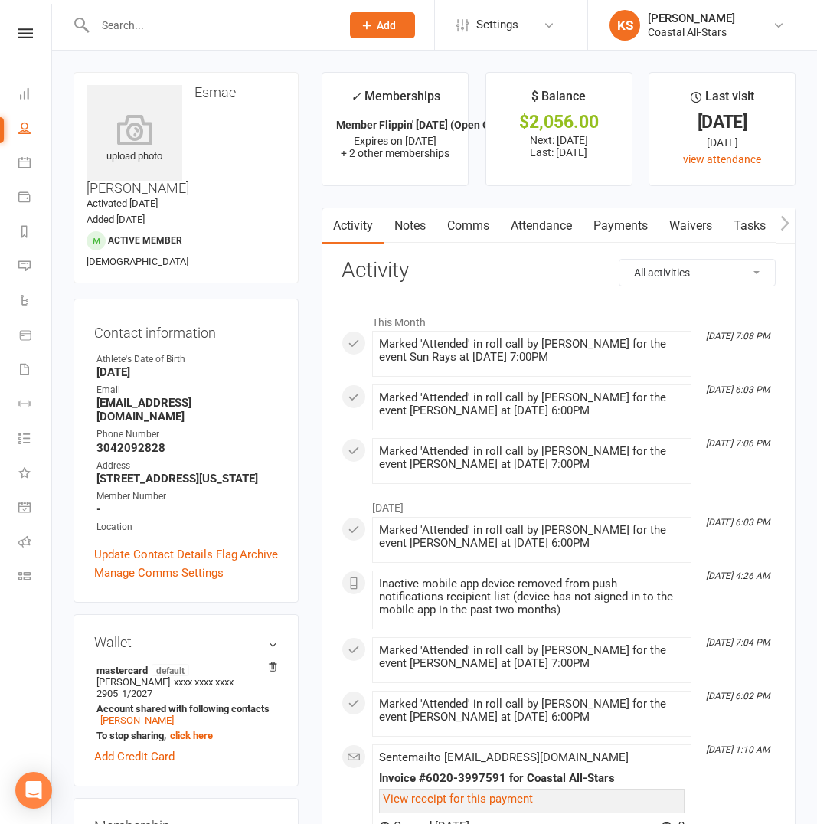
click at [207, 24] on input "text" at bounding box center [210, 25] width 240 height 21
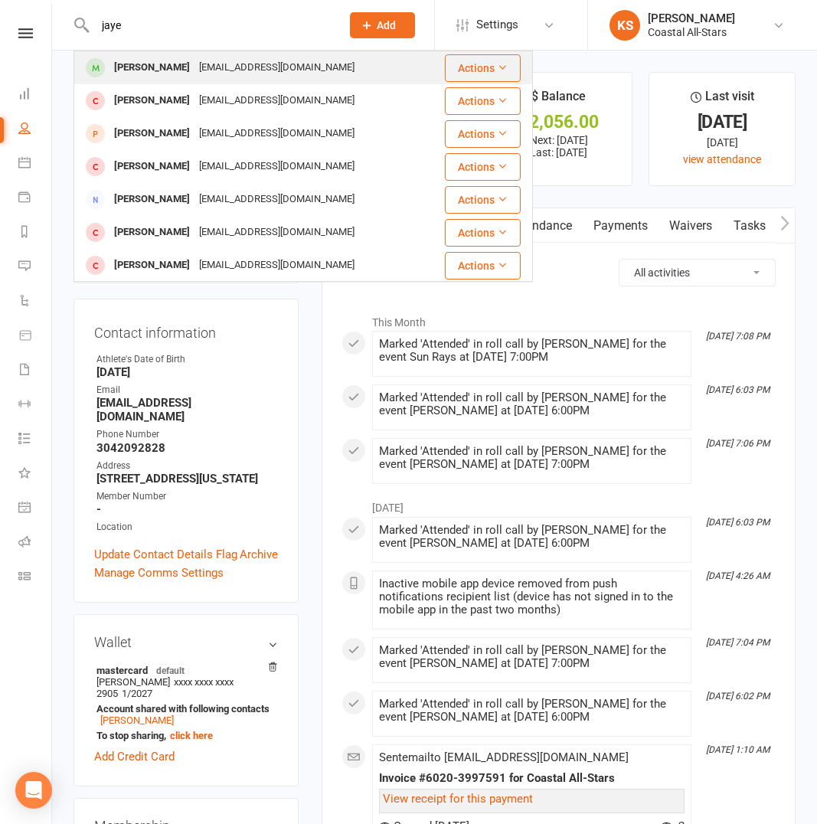
type input "jaye"
click at [225, 68] on div "[EMAIL_ADDRESS][DOMAIN_NAME]" at bounding box center [276, 68] width 165 height 22
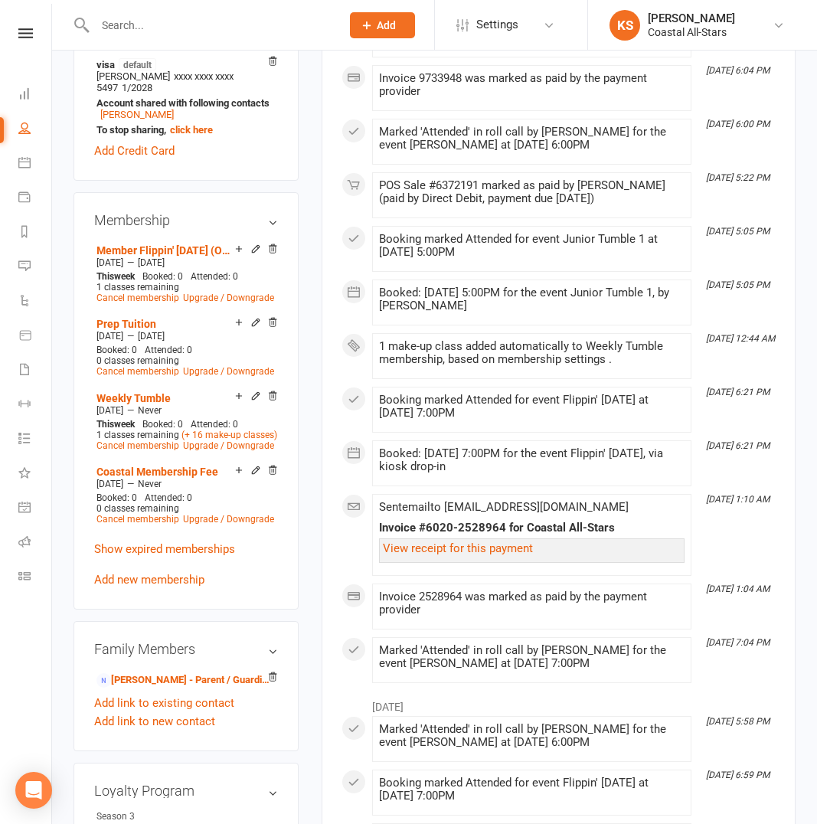
scroll to position [652, 0]
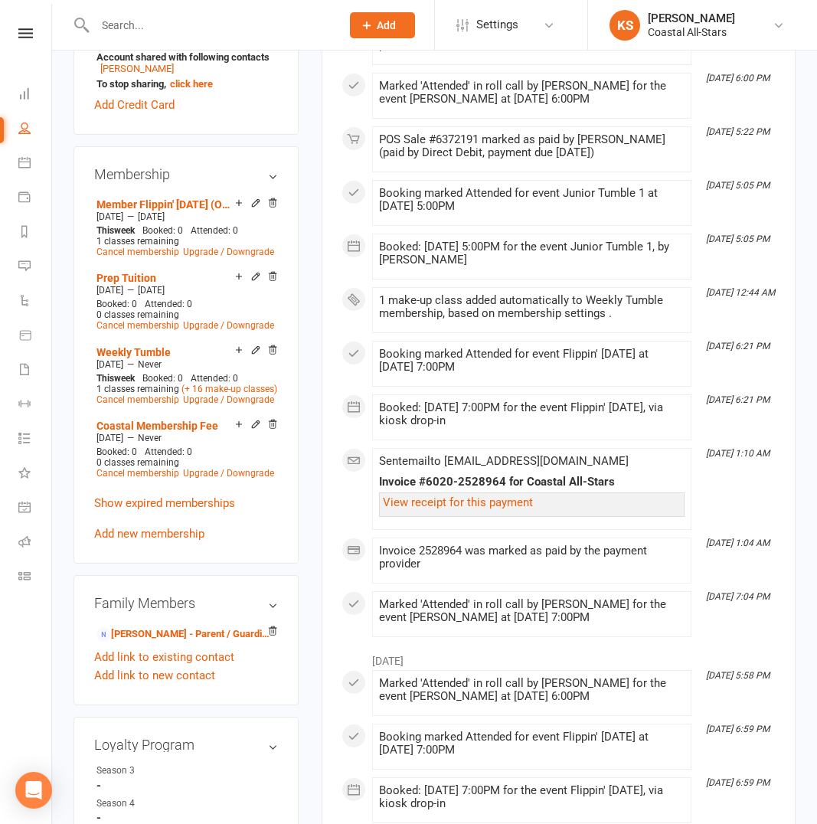
click at [163, 24] on input "text" at bounding box center [210, 25] width 240 height 21
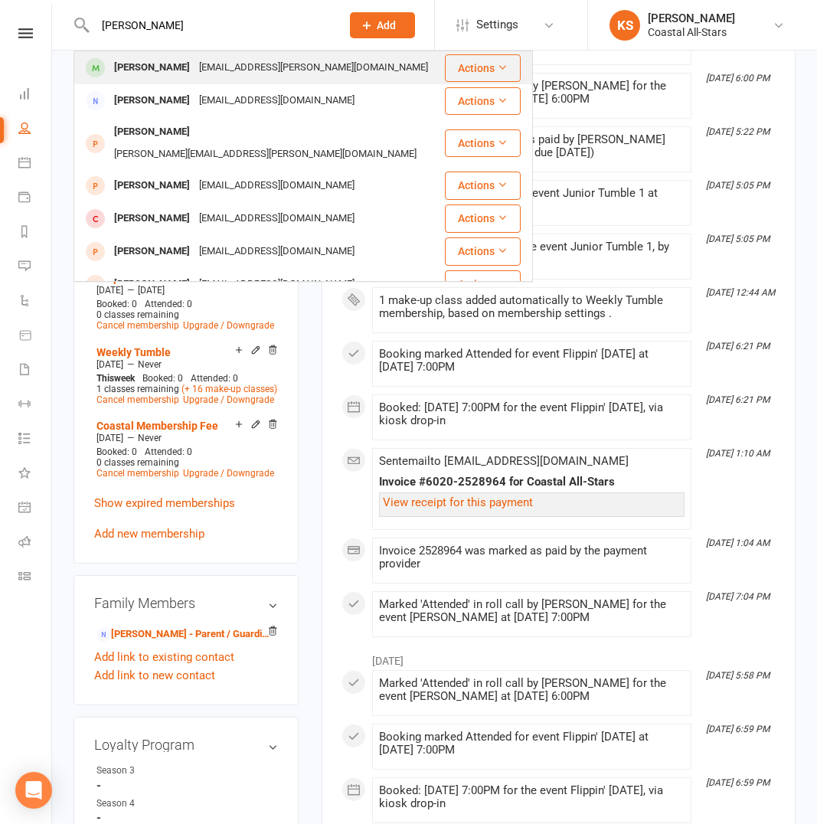
type input "[PERSON_NAME]"
click at [163, 64] on div "[PERSON_NAME]" at bounding box center [151, 68] width 85 height 22
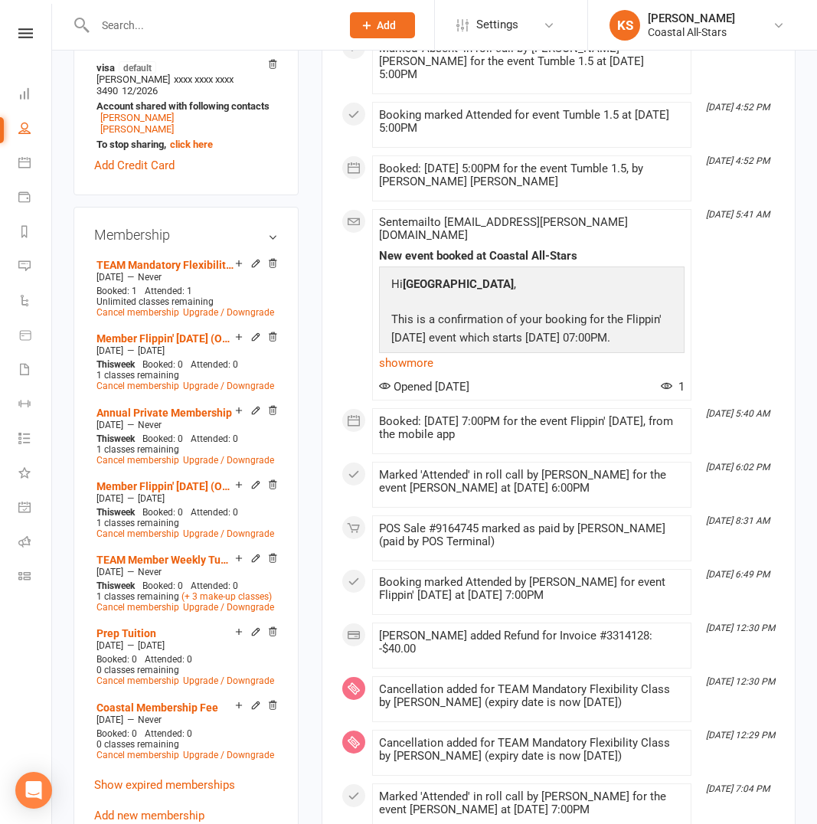
scroll to position [644, 0]
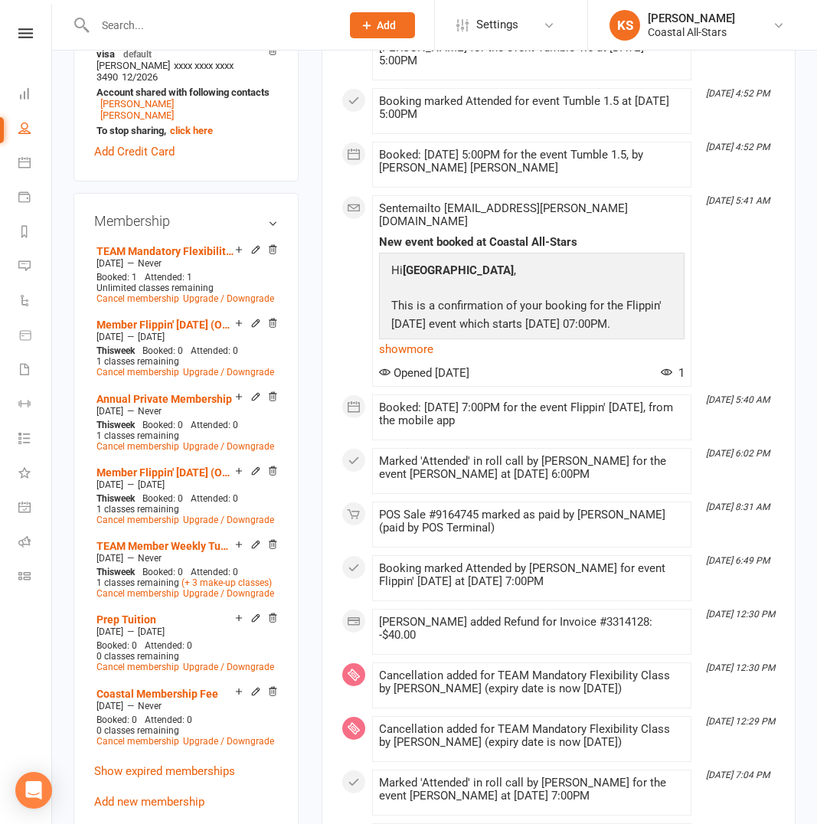
click at [153, 25] on input "text" at bounding box center [210, 25] width 240 height 21
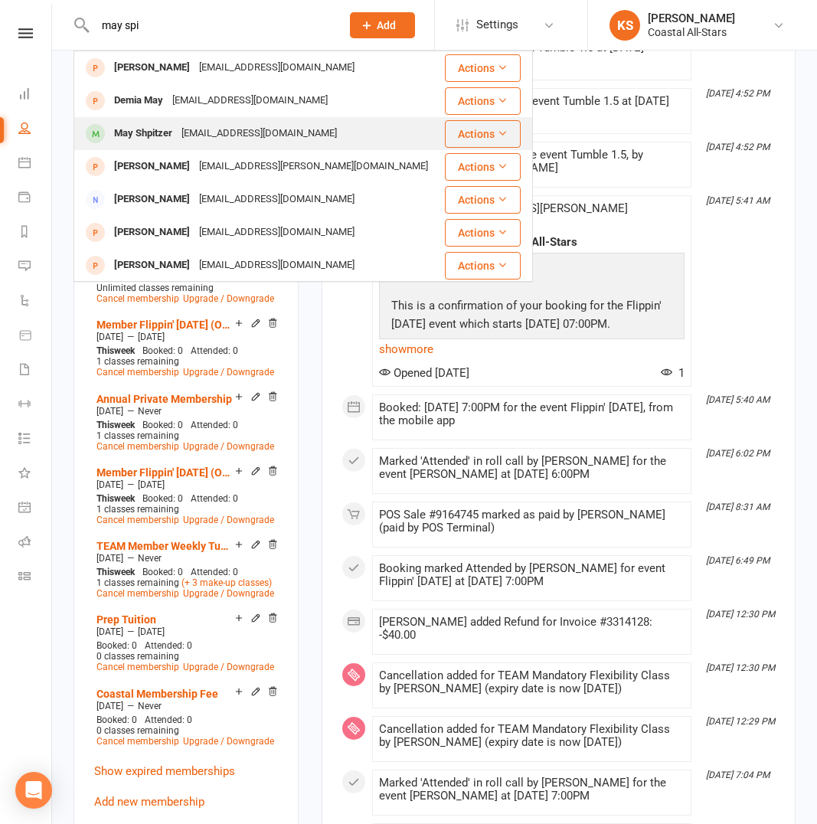
type input "may spi"
click at [231, 123] on div "[EMAIL_ADDRESS][DOMAIN_NAME]" at bounding box center [259, 134] width 165 height 22
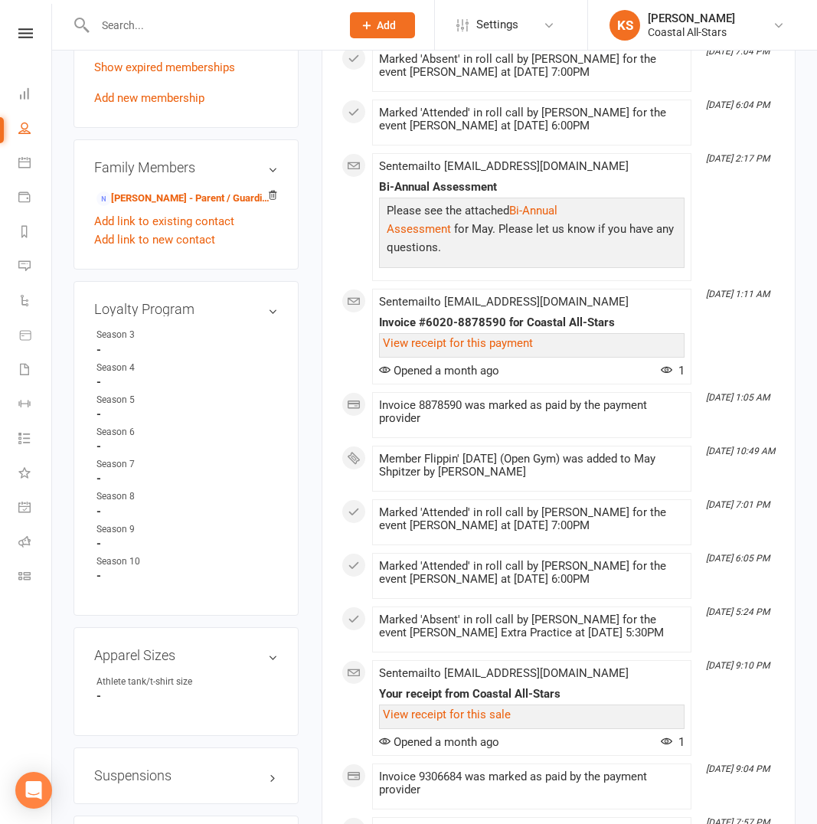
scroll to position [417, 0]
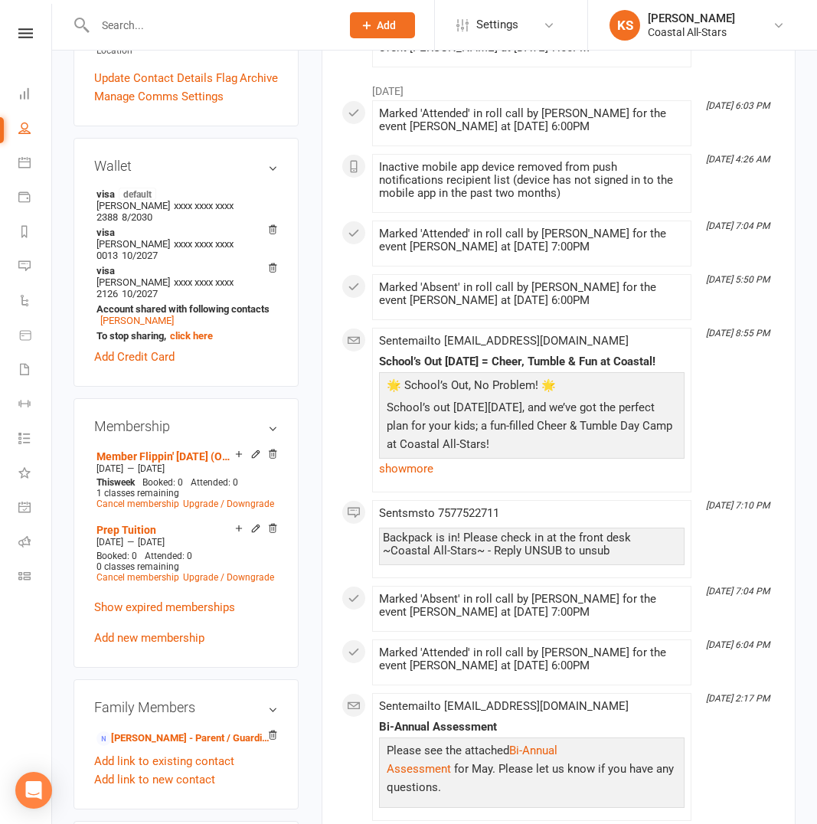
click at [149, 19] on input "text" at bounding box center [210, 25] width 240 height 21
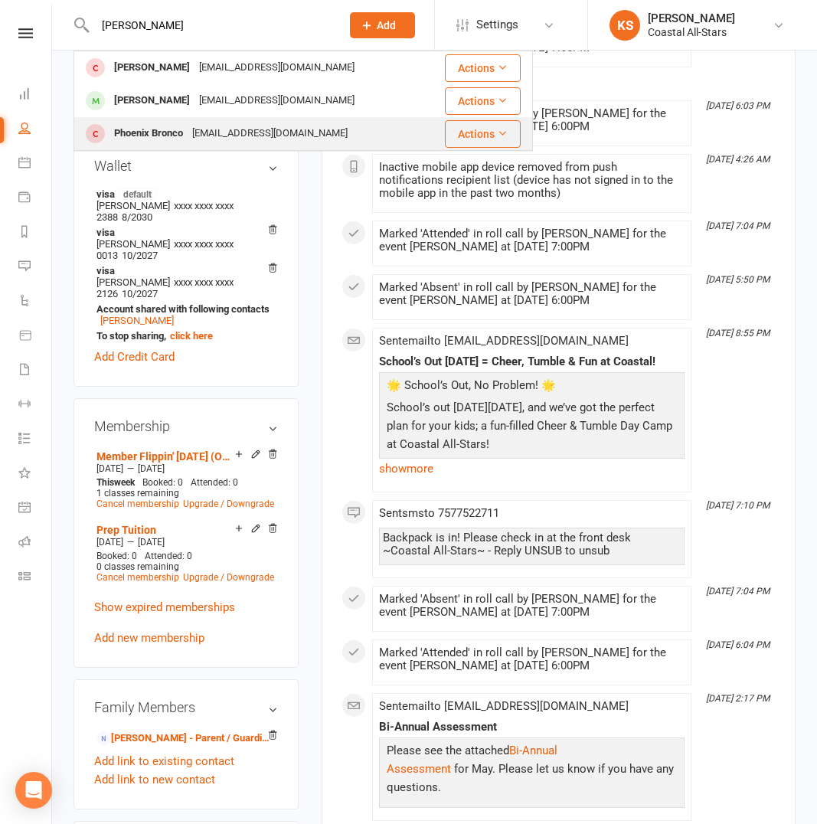
type input "[PERSON_NAME]"
click at [151, 118] on div "Phoenix Bronco [EMAIL_ADDRESS][DOMAIN_NAME]" at bounding box center [250, 133] width 350 height 31
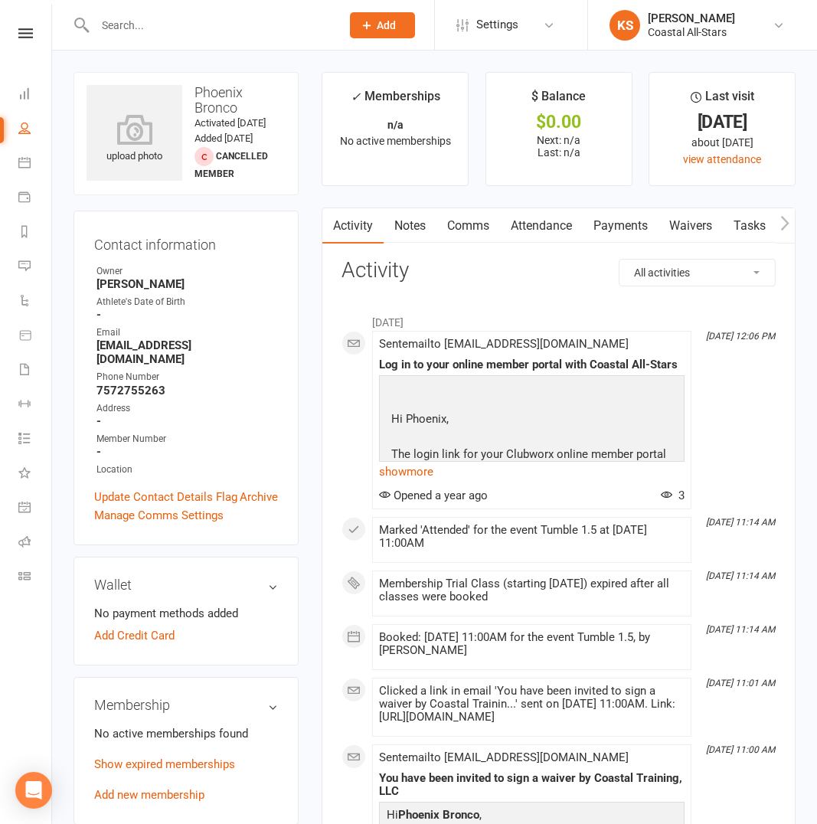
click at [157, 27] on input "text" at bounding box center [210, 25] width 240 height 21
click at [158, 8] on div at bounding box center [202, 25] width 256 height 50
click at [164, 13] on div at bounding box center [202, 25] width 256 height 50
click at [141, 21] on input "text" at bounding box center [210, 25] width 240 height 21
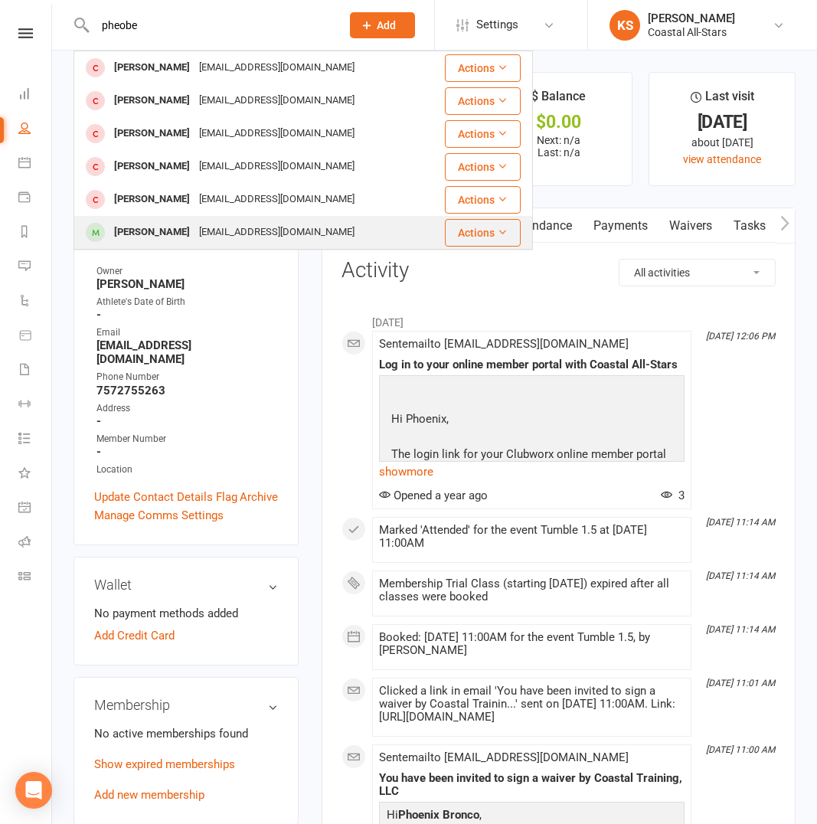
type input "pheobe"
click at [194, 225] on div "[PERSON_NAME]" at bounding box center [151, 232] width 85 height 22
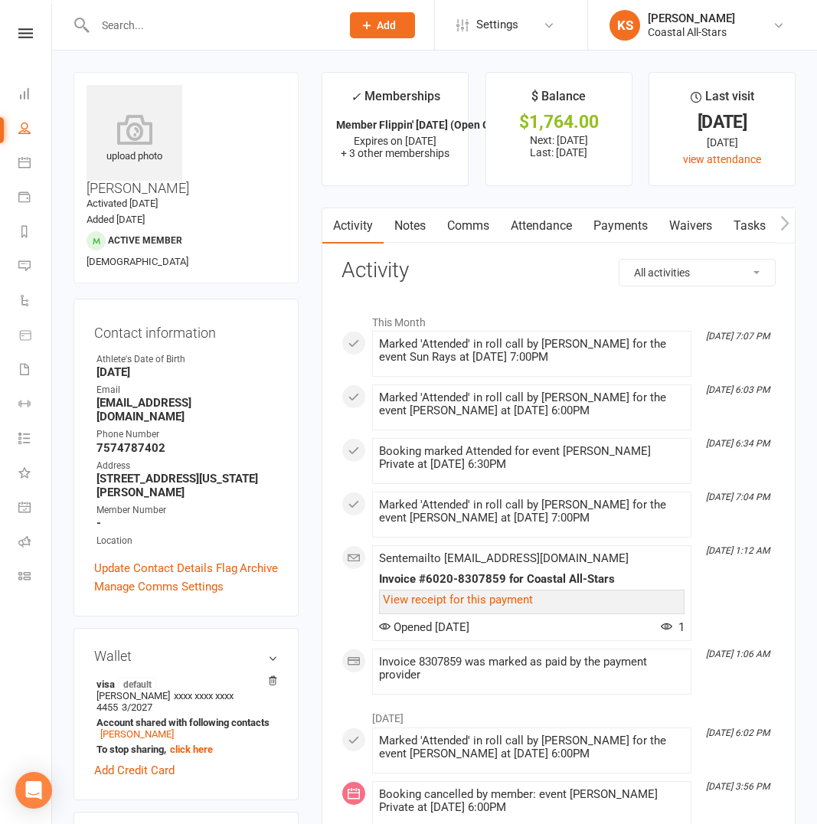
drag, startPoint x: 174, startPoint y: 0, endPoint x: 173, endPoint y: 15, distance: 14.6
click at [174, 1] on div at bounding box center [202, 25] width 256 height 50
click at [168, 24] on input "text" at bounding box center [210, 25] width 240 height 21
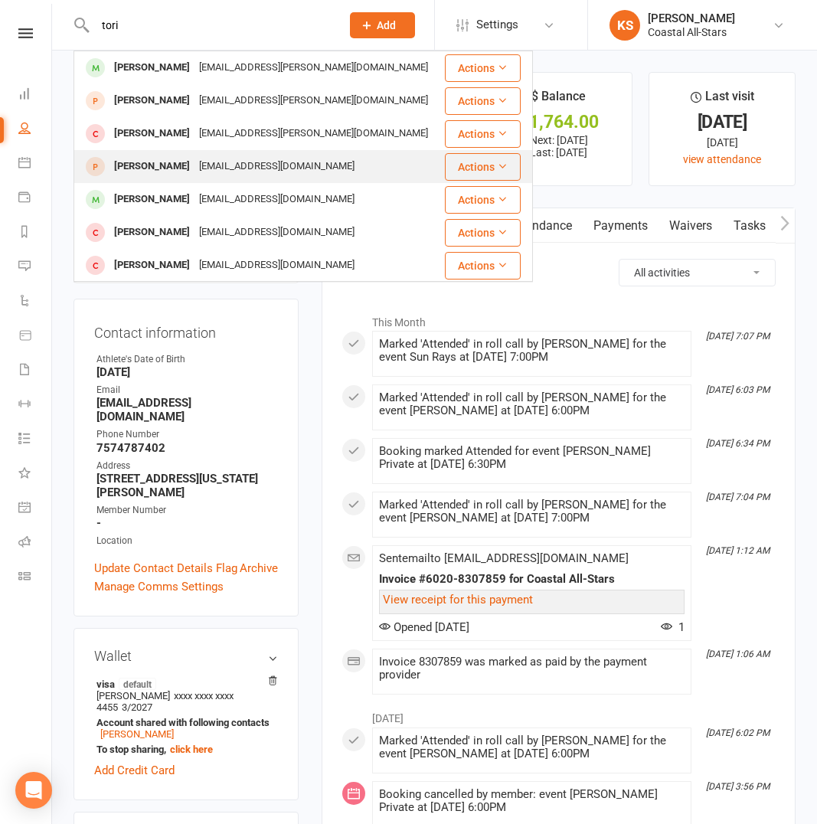
type input "tori"
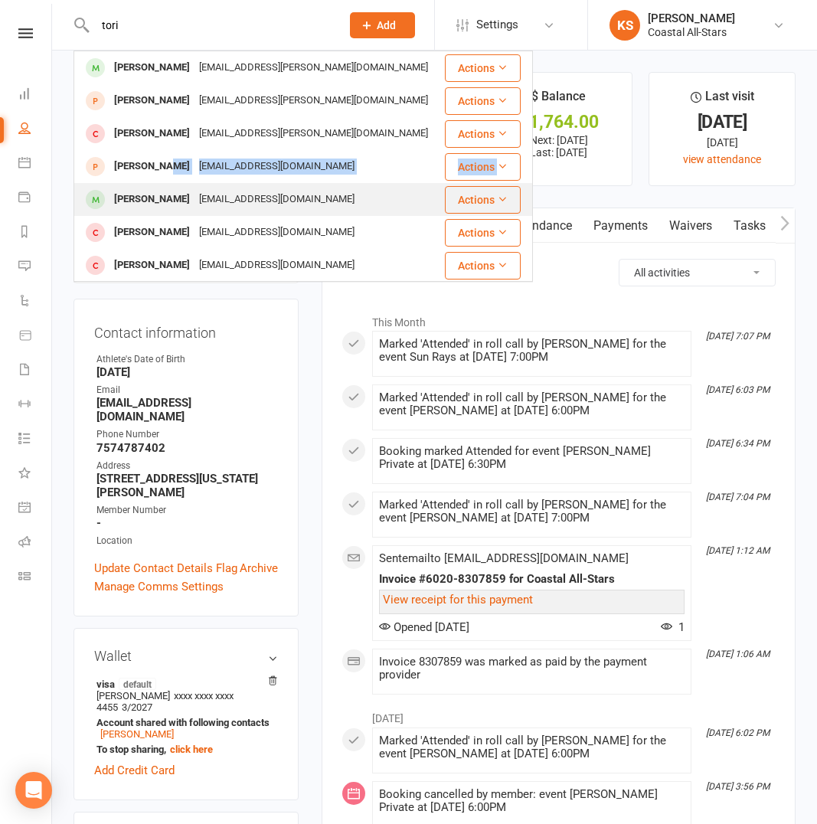
click at [152, 183] on tbody "[PERSON_NAME] [PERSON_NAME][EMAIL_ADDRESS][PERSON_NAME][DOMAIN_NAME] Actions [P…" at bounding box center [303, 390] width 458 height 678
click at [152, 193] on div "[PERSON_NAME]" at bounding box center [151, 199] width 85 height 22
